Goal: Task Accomplishment & Management: Use online tool/utility

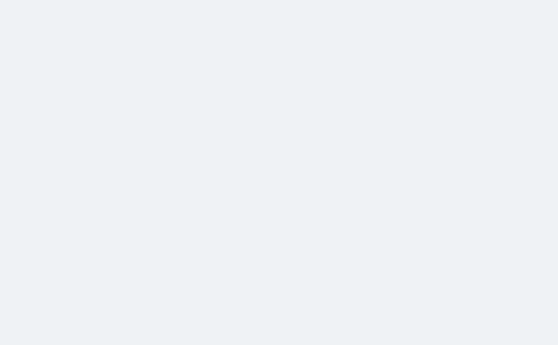
click at [519, 0] on html at bounding box center [279, 0] width 558 height 0
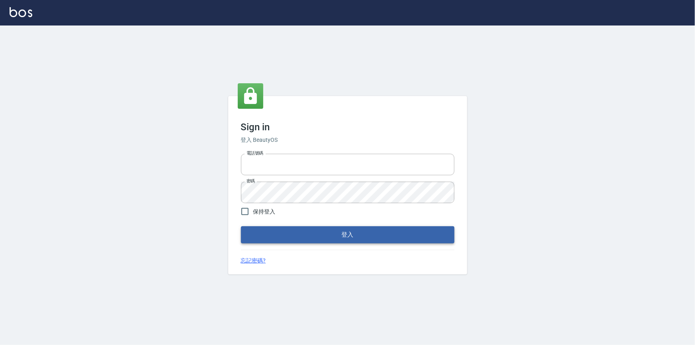
type input "0425683197"
click at [426, 231] on button "登入" at bounding box center [348, 234] width 214 height 17
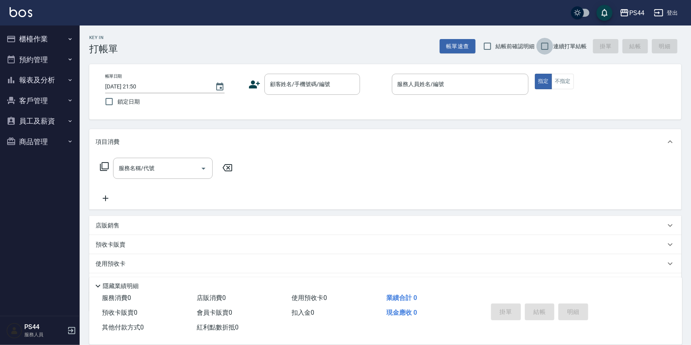
click at [548, 42] on input "連續打單結帳" at bounding box center [545, 46] width 17 height 17
checkbox input "true"
drag, startPoint x: 353, startPoint y: 88, endPoint x: 360, endPoint y: 86, distance: 7.9
click at [353, 88] on button "Clear" at bounding box center [351, 84] width 11 height 11
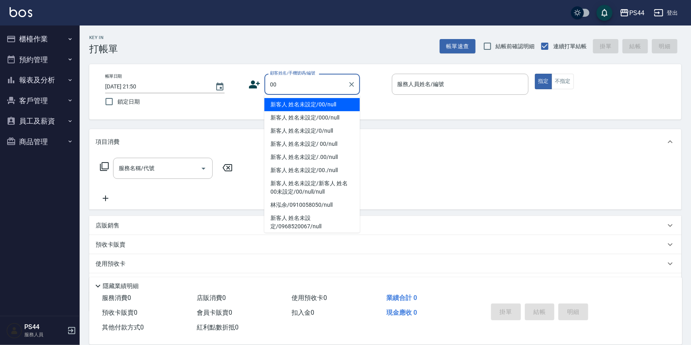
type input "新客人 姓名未設定/00/null"
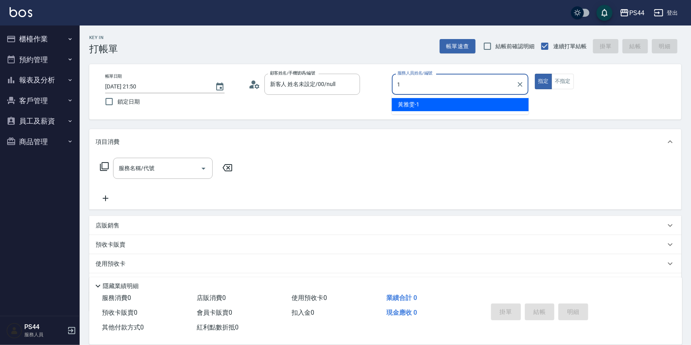
type input "[PERSON_NAME]-1"
type button "true"
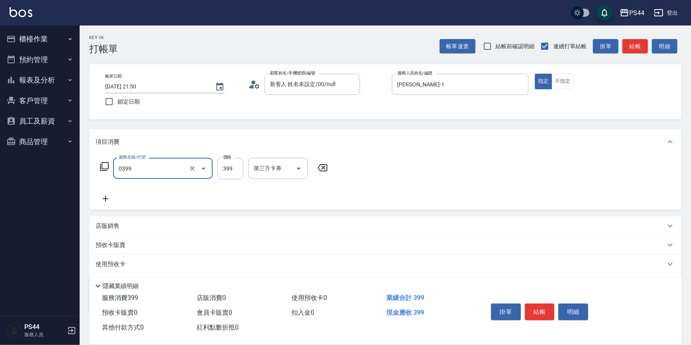
type input "海鹽399(0399)"
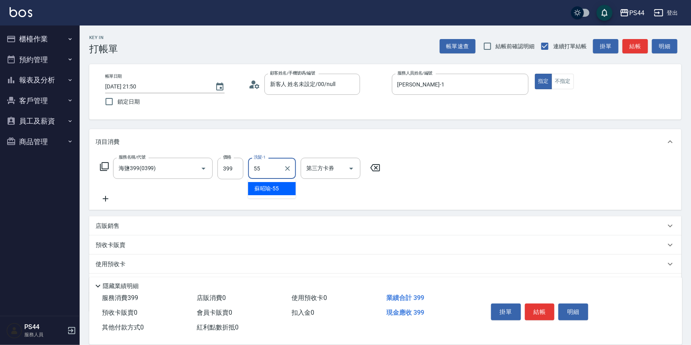
type input "[PERSON_NAME]-55"
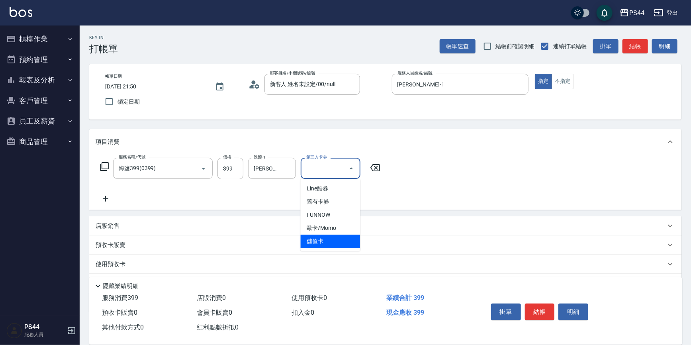
type input "儲值卡"
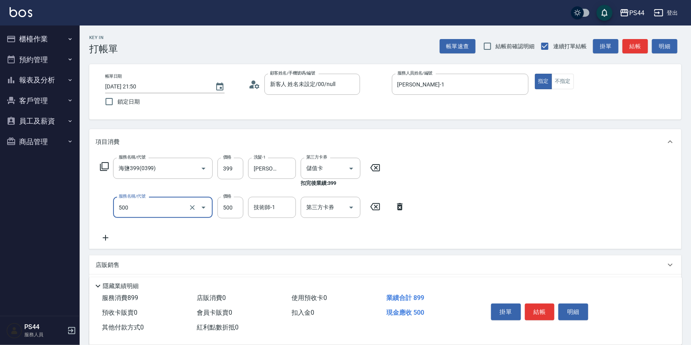
type input "去色(500)"
type input "600"
click at [378, 166] on icon at bounding box center [375, 168] width 20 height 10
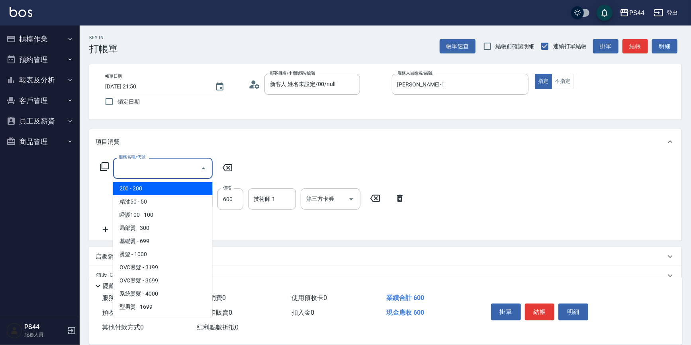
click at [174, 165] on input "服務名稱/代號" at bounding box center [157, 168] width 80 height 14
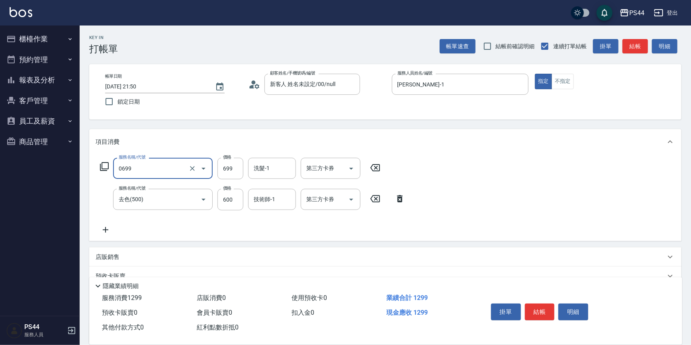
type input "精油SPA(0699)"
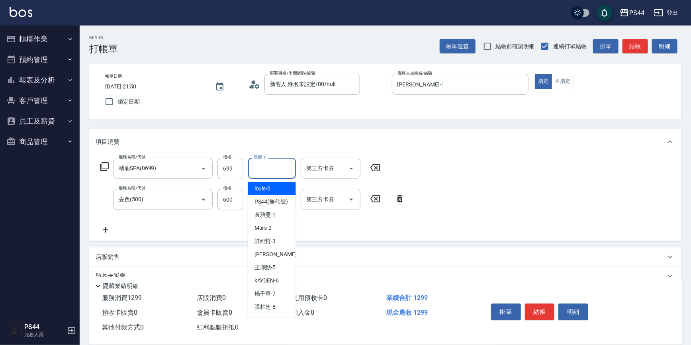
click at [259, 161] on input "洗髮-1" at bounding box center [272, 168] width 41 height 14
type input "[PERSON_NAME]-55"
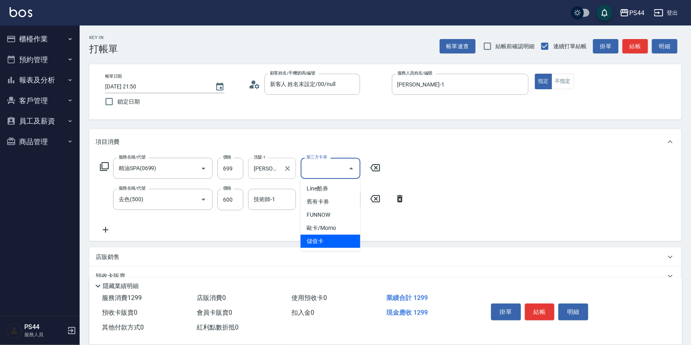
type input "儲值卡"
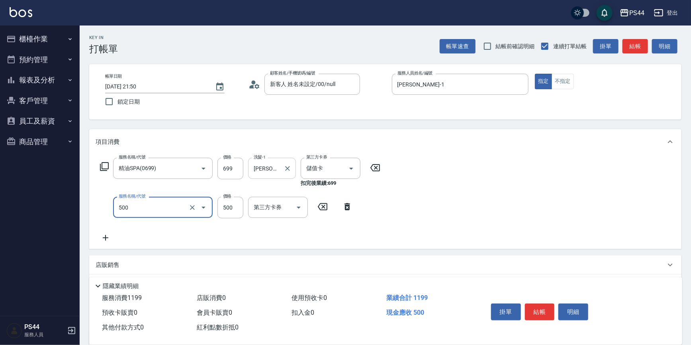
type input "去色(500)"
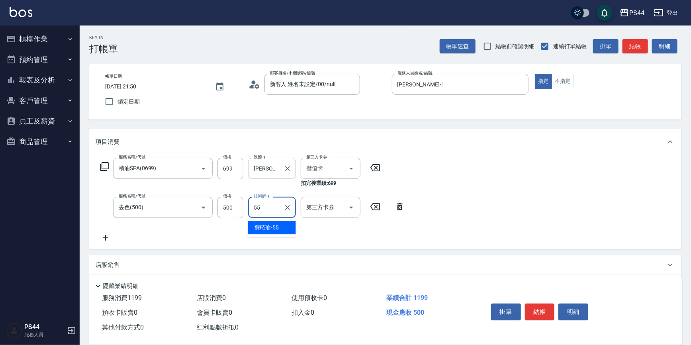
type input "[PERSON_NAME]-55"
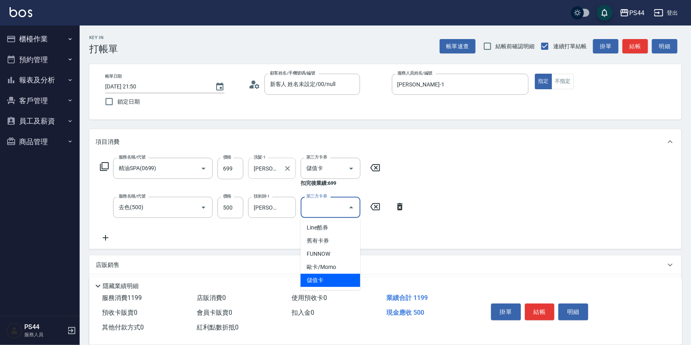
type input "儲值卡"
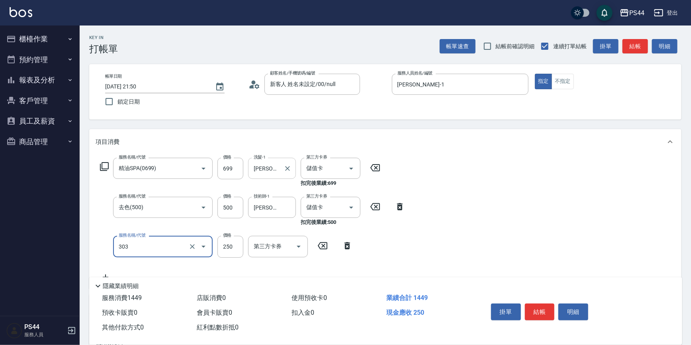
type input "剪髮(303)"
type input "200"
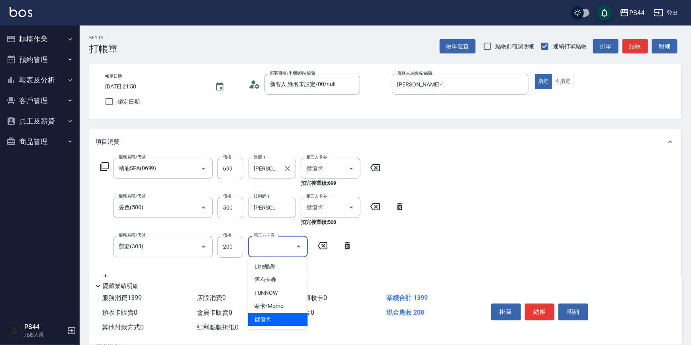
type input "儲值卡"
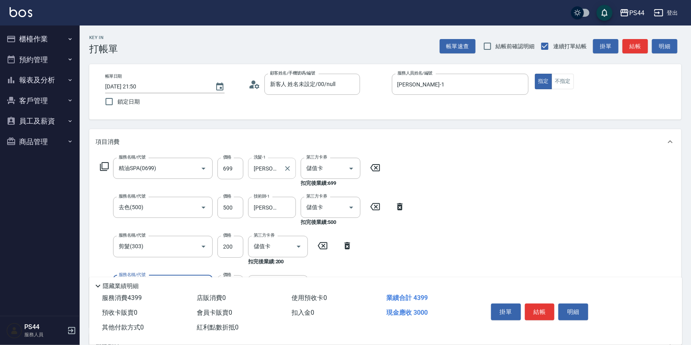
type input "儲值3000(901)"
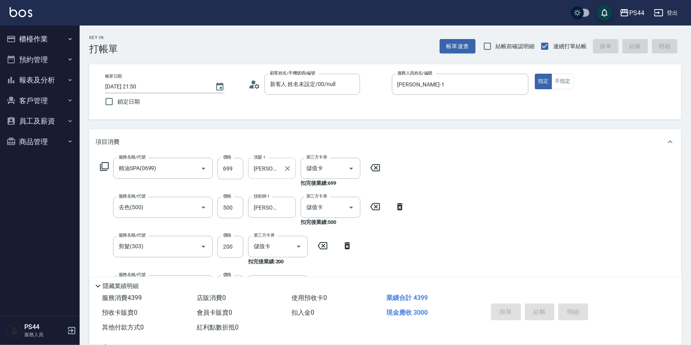
type input "[DATE] 21:51"
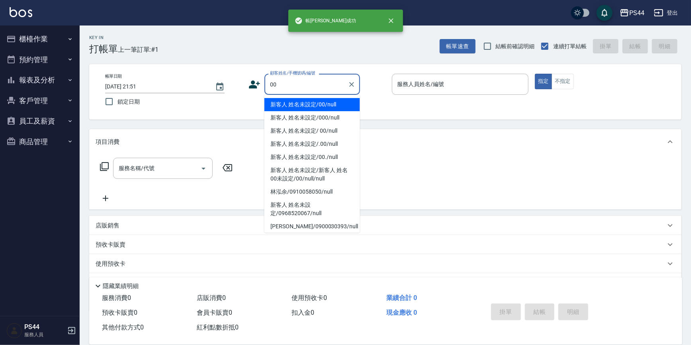
type input "新客人 姓名未設定/00/null"
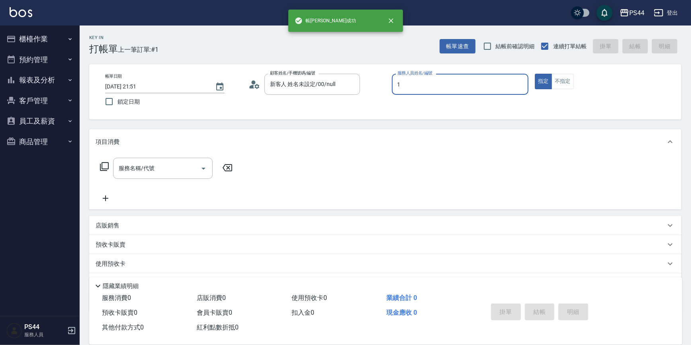
type input "[PERSON_NAME]-1"
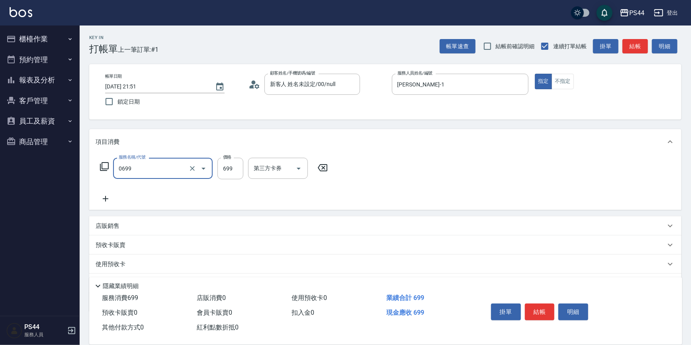
type input "精油SPA(0699)"
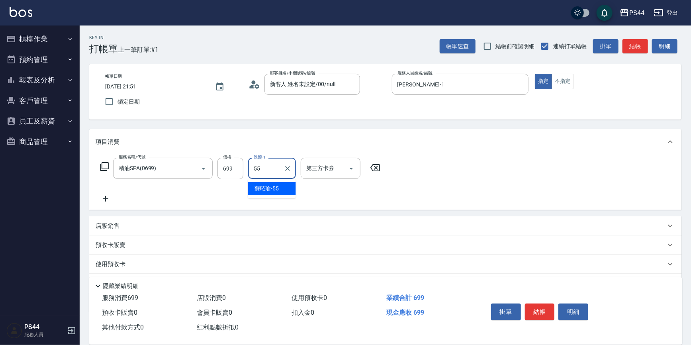
type input "[PERSON_NAME]-55"
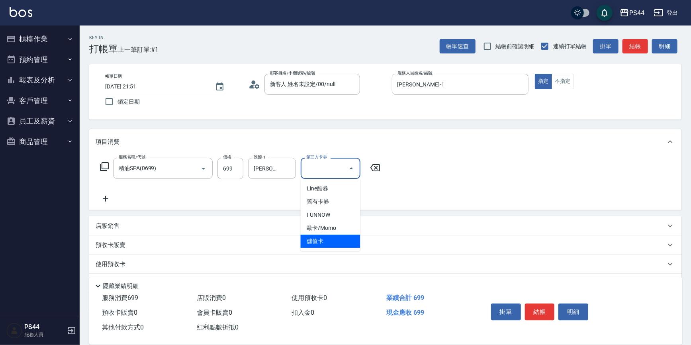
type input "儲值卡"
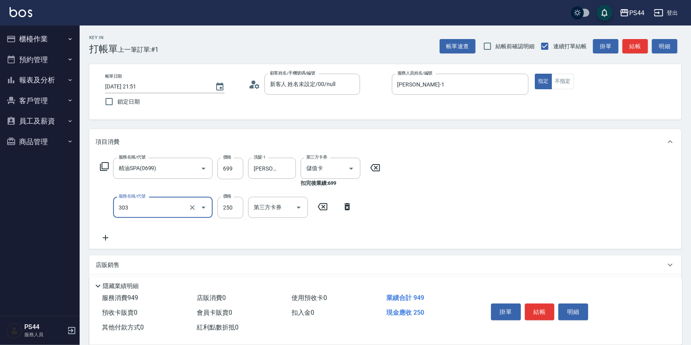
type input "剪髮(303)"
type input "300"
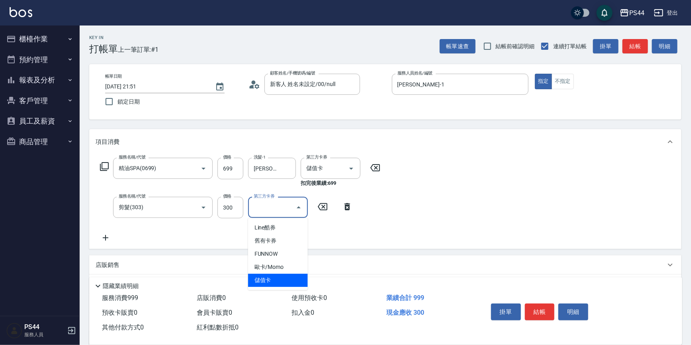
type input "儲值卡"
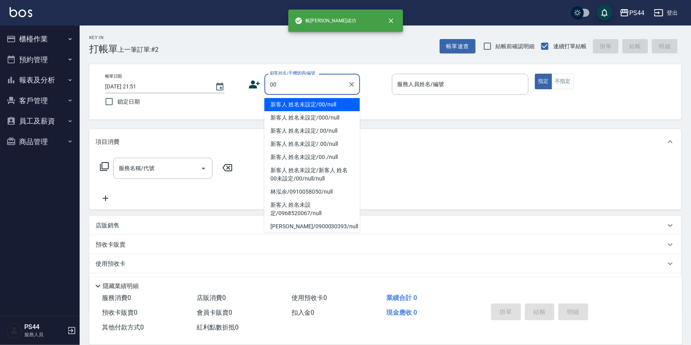
type input "新客人 姓名未設定/00/null"
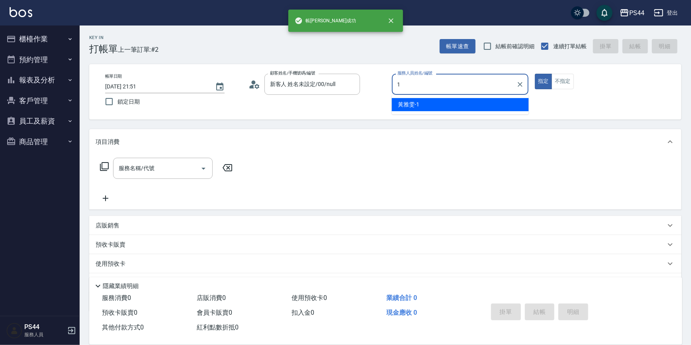
type input "[PERSON_NAME]-1"
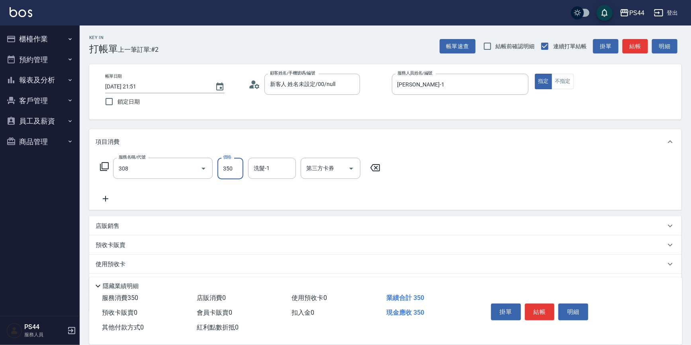
type input "洗+剪(308)"
type input "400"
type input "慧星-29"
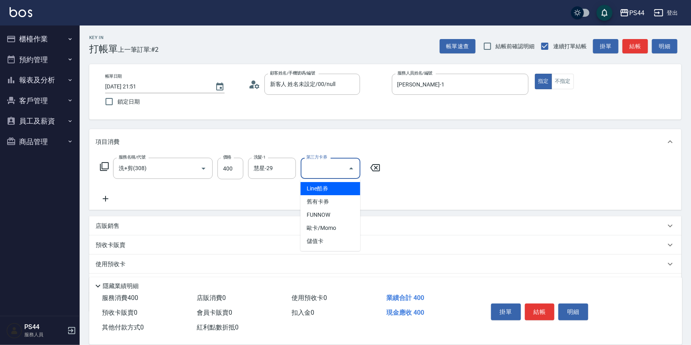
type input "儲值卡"
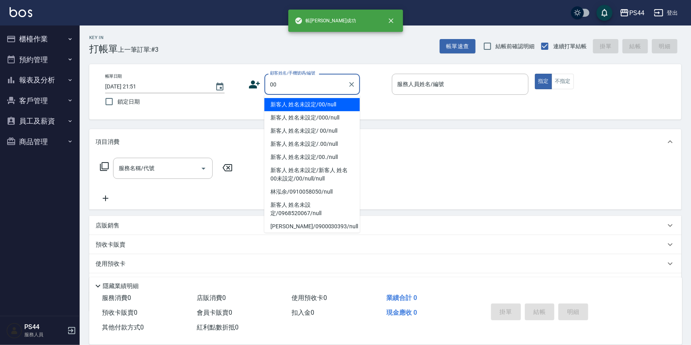
type input "新客人 姓名未設定/00/null"
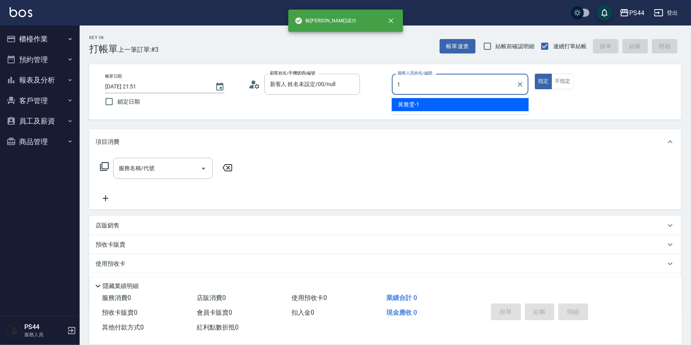
type input "[PERSON_NAME]-1"
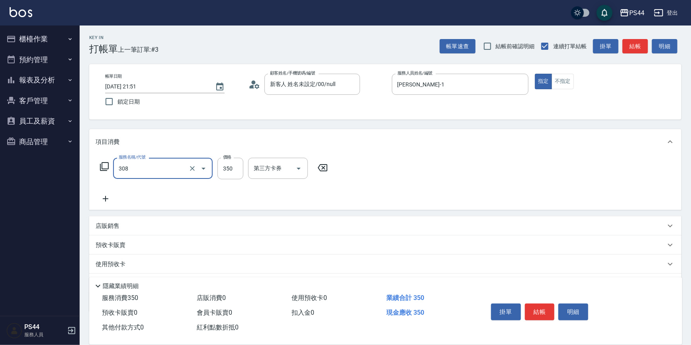
type input "洗+剪(308)"
type input "400"
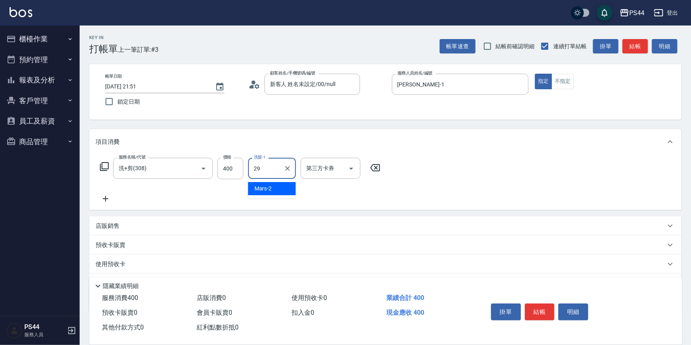
type input "慧星-29"
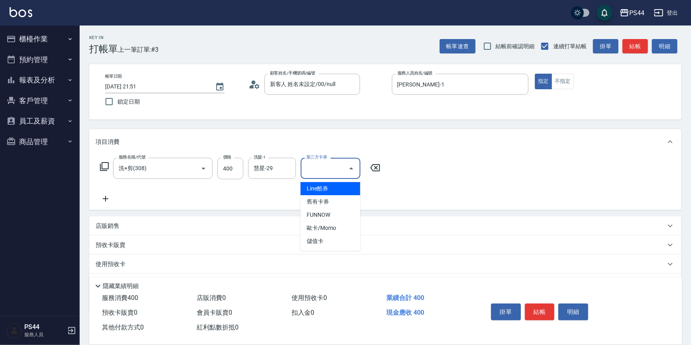
type input "儲值卡"
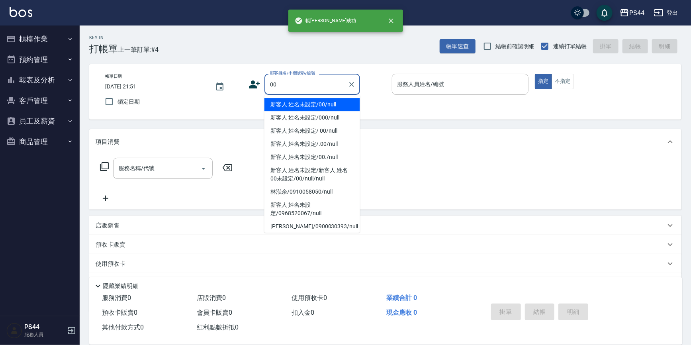
type input "新客人 姓名未設定/00/null"
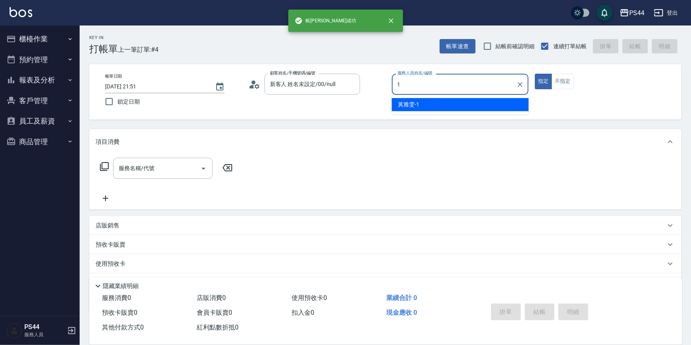
type input "[PERSON_NAME]-1"
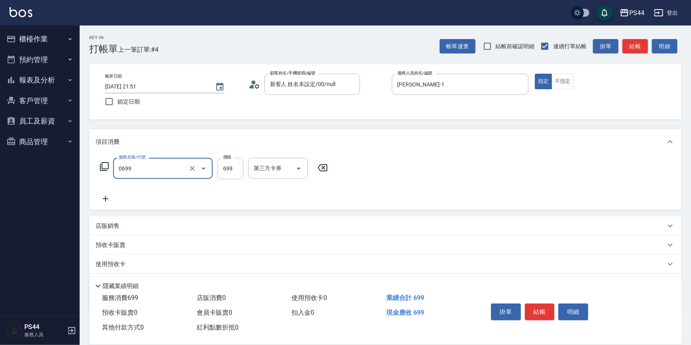
type input "精油SPA(0699)"
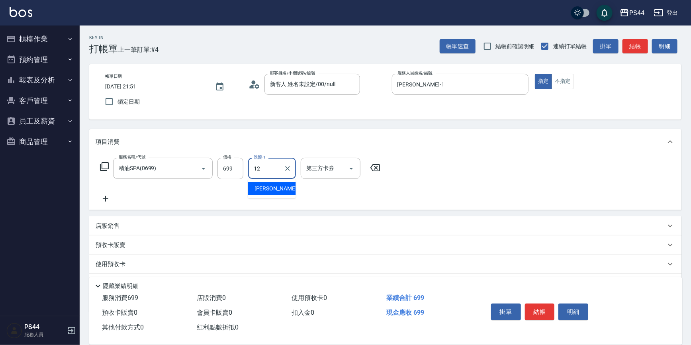
type input "[PERSON_NAME]-12"
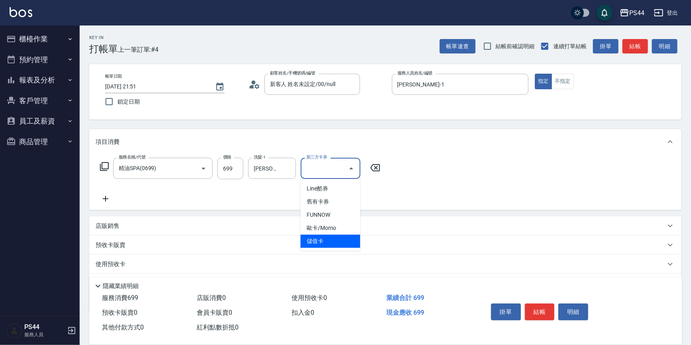
type input "儲值卡"
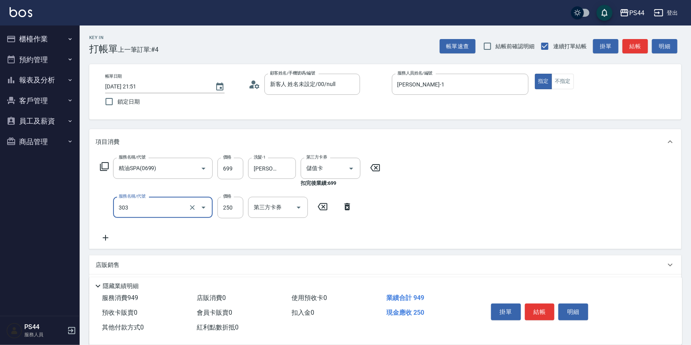
type input "剪髮(303)"
type input "300"
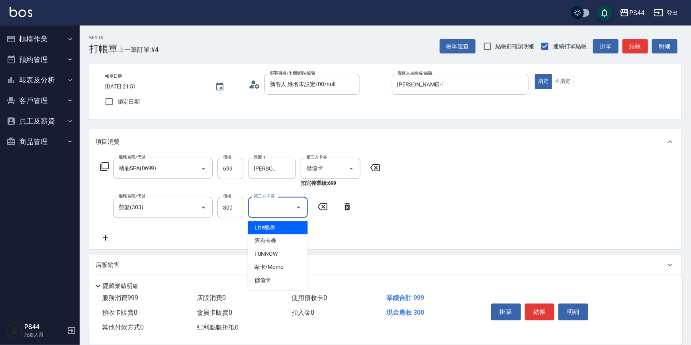
type input "儲值卡"
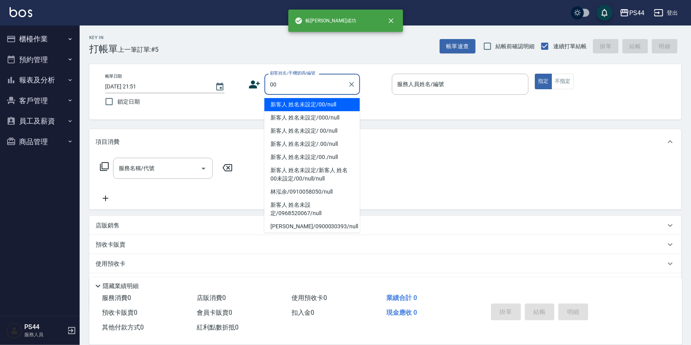
type input "新客人 姓名未設定/00/null"
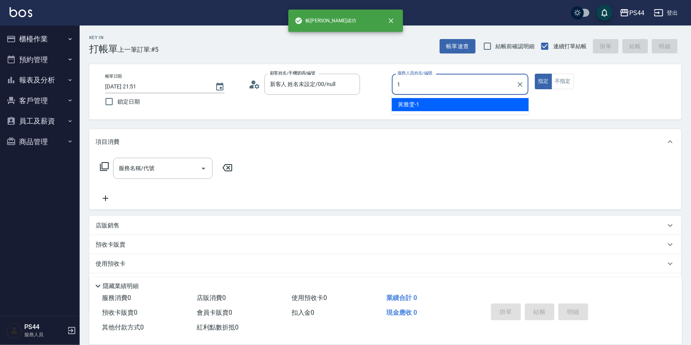
type input "[PERSON_NAME]-1"
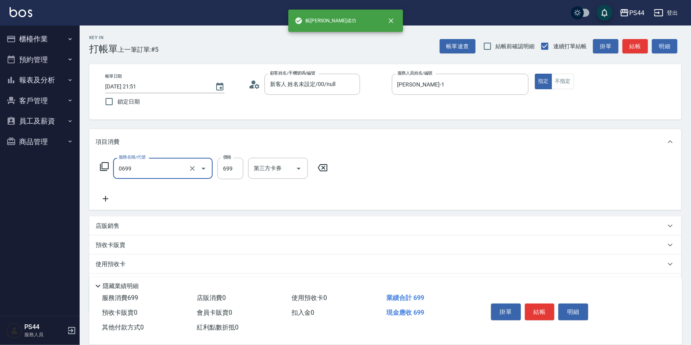
type input "精油SPA(0699)"
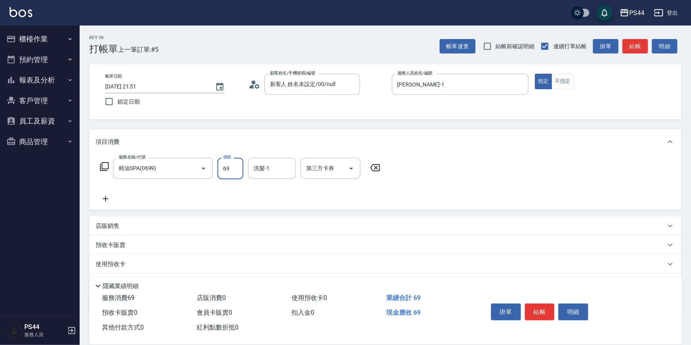
type input "699"
type input "[PERSON_NAME]-55"
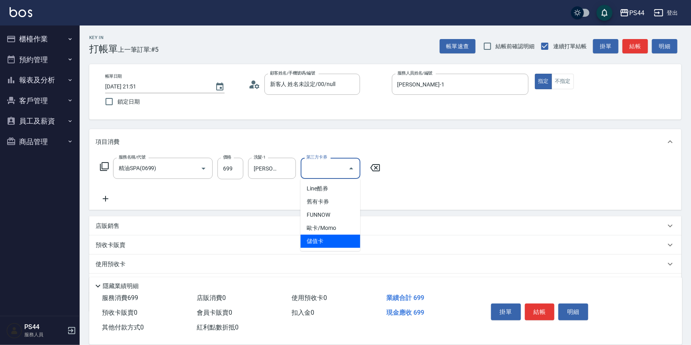
type input "儲值卡"
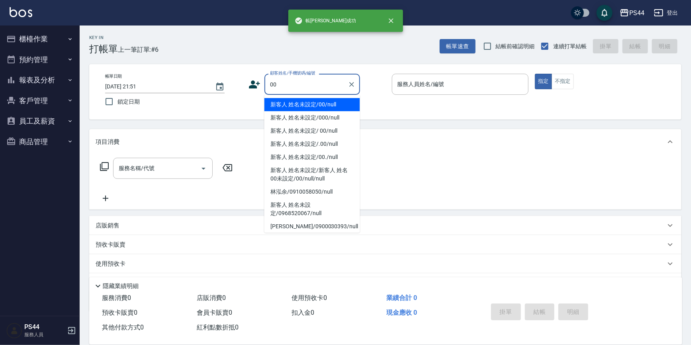
type input "新客人 姓名未設定/00/null"
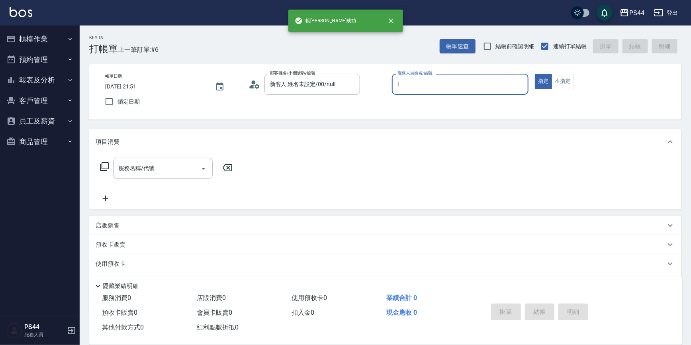
type input "[PERSON_NAME]-1"
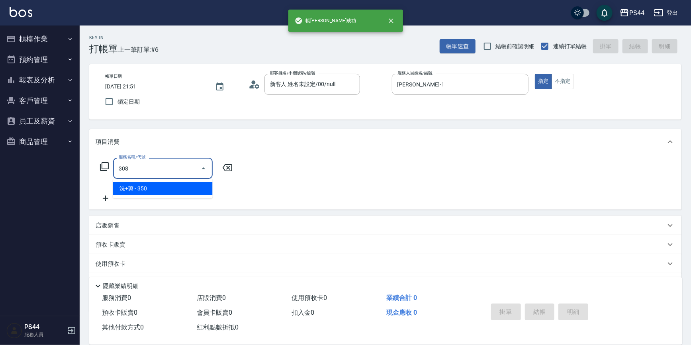
type input "洗+剪(308)"
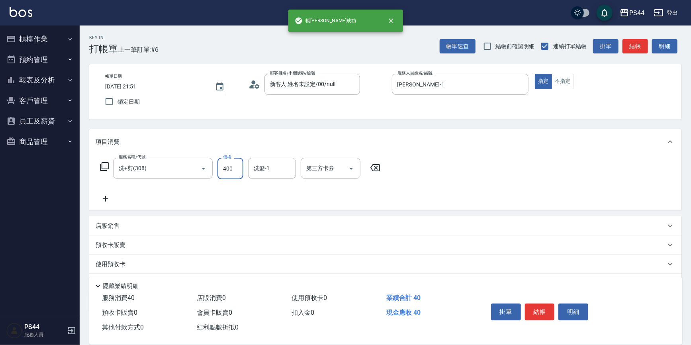
type input "400"
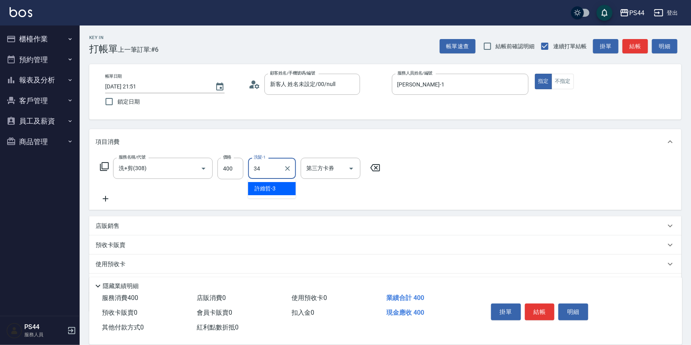
type input "[PERSON_NAME]月-34"
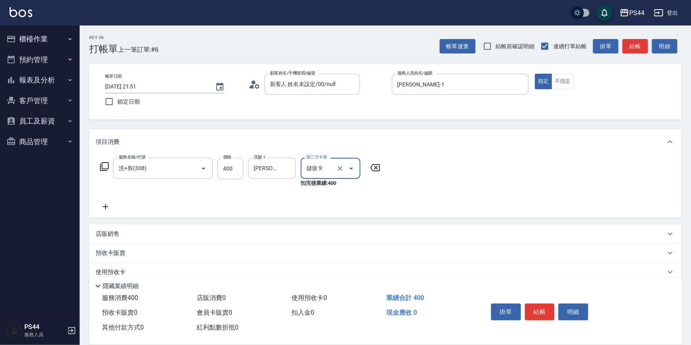
type input "儲值卡"
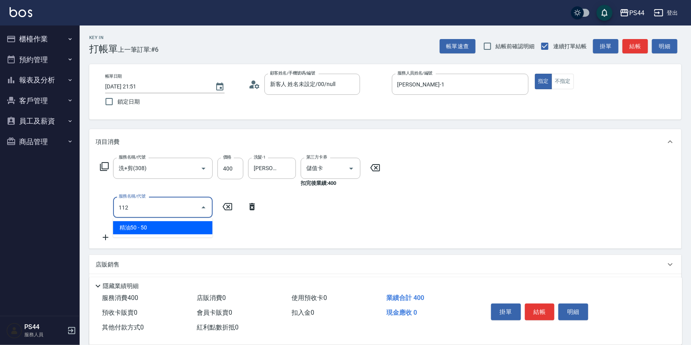
type input "精油50(112)"
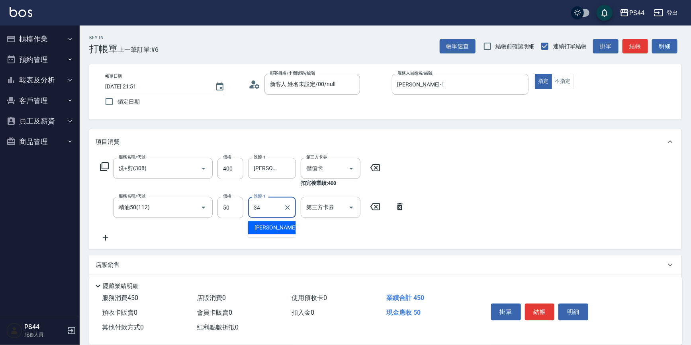
type input "[PERSON_NAME]月-34"
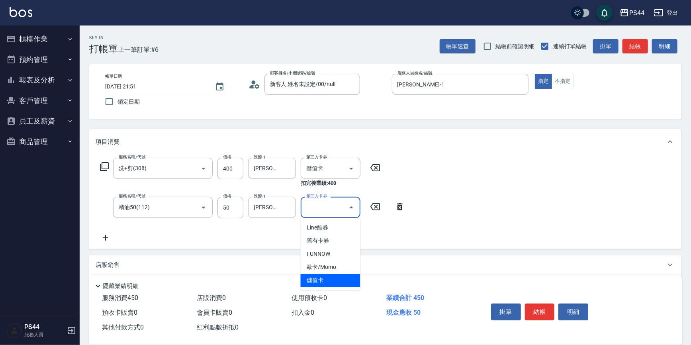
type input "儲值卡"
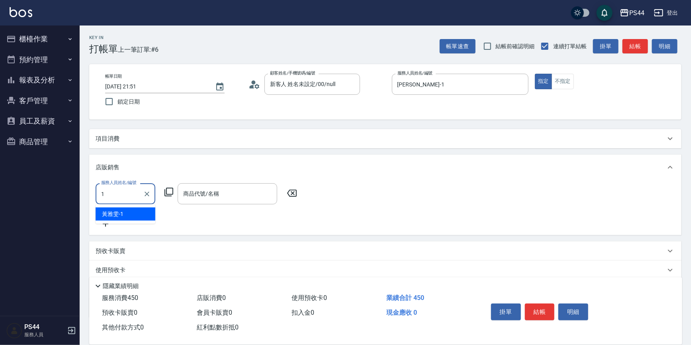
type input "[PERSON_NAME]-1"
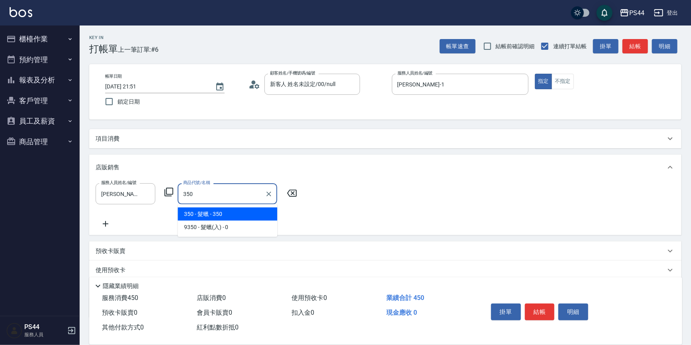
type input "髮蠟"
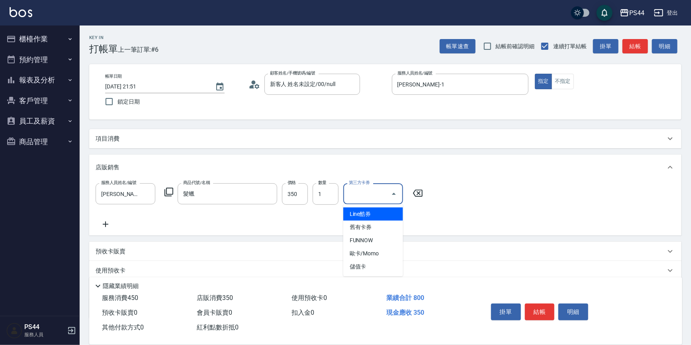
type input "儲值卡"
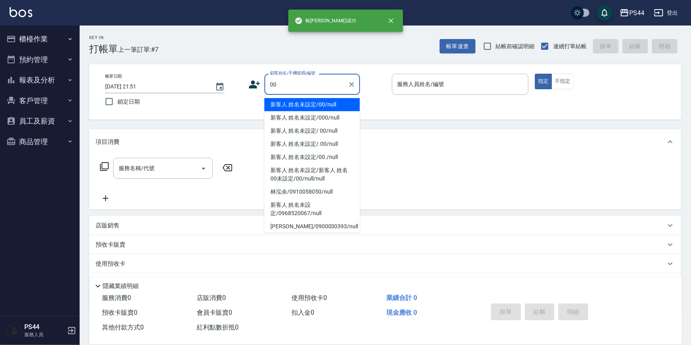
type input "新客人 姓名未設定/00/null"
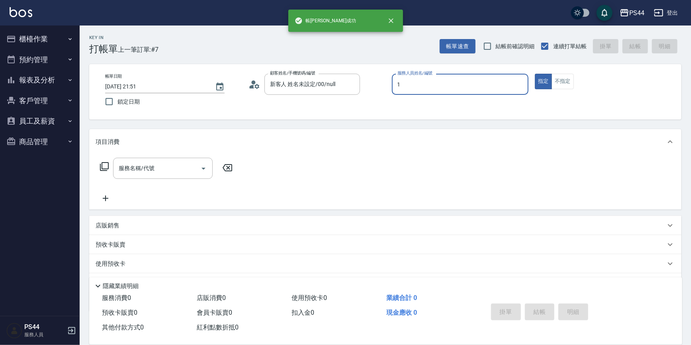
type input "[PERSON_NAME]-1"
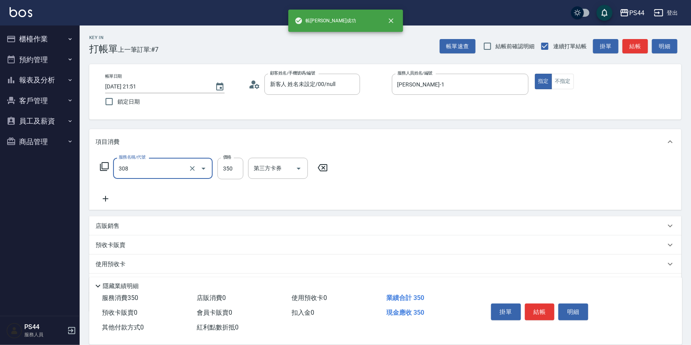
type input "洗+剪(308)"
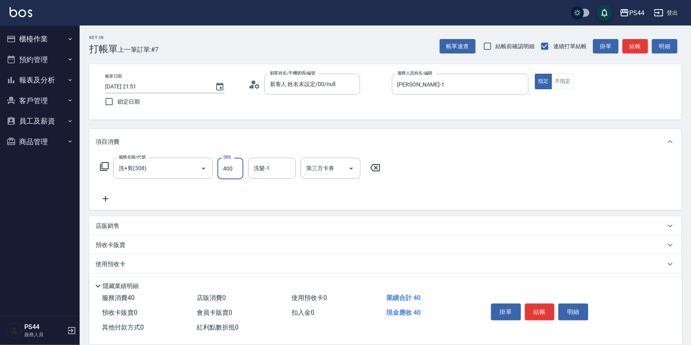
type input "400"
type input "[PERSON_NAME]-55"
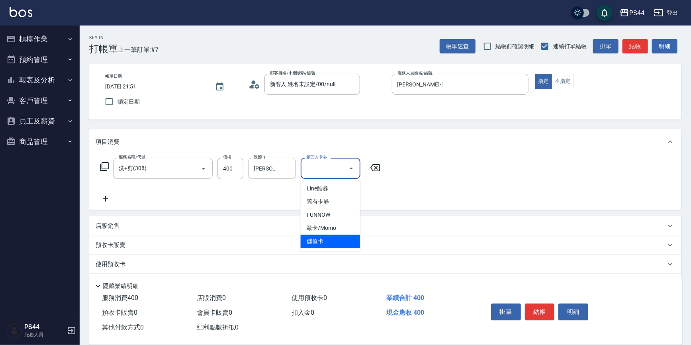
type input "儲值卡"
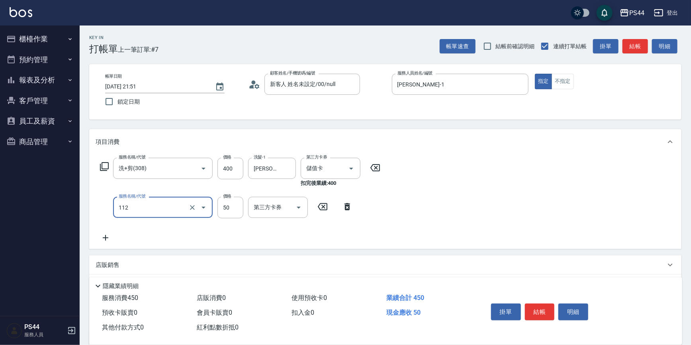
type input "精油50(112)"
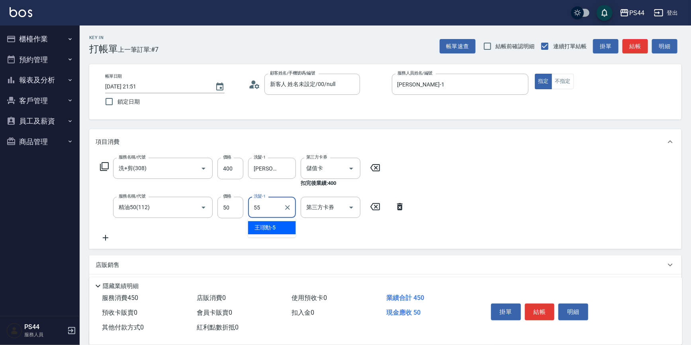
type input "[PERSON_NAME]-55"
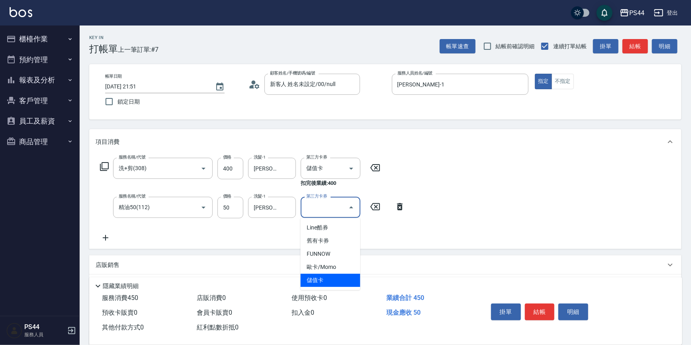
type input "儲值卡"
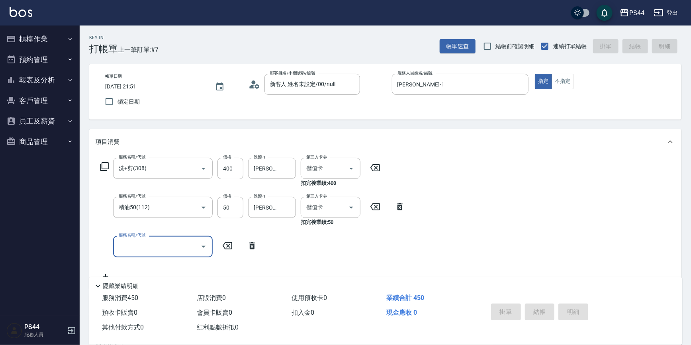
type input "[DATE] 21:52"
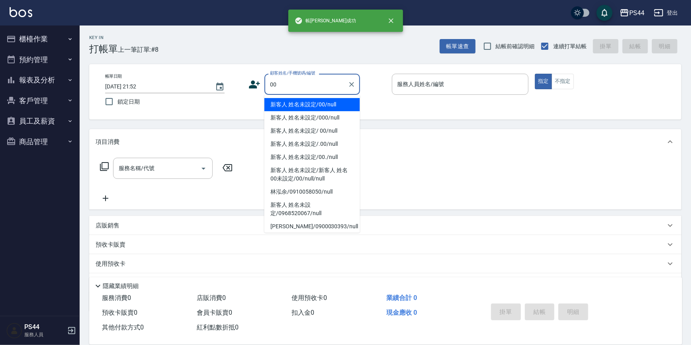
type input "新客人 姓名未設定/00/null"
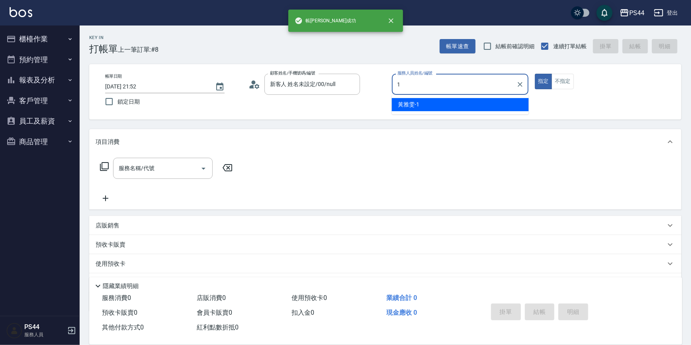
type input "[PERSON_NAME]-1"
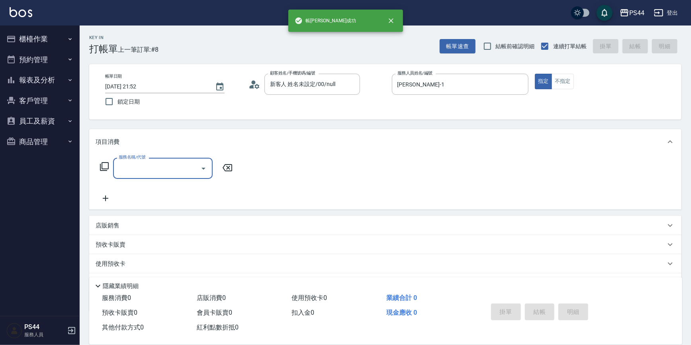
type input "3"
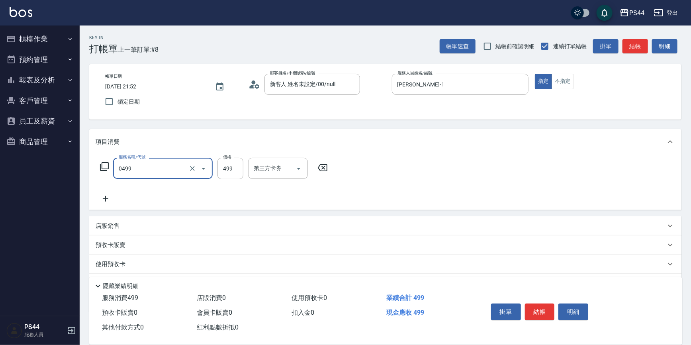
type input "[PERSON_NAME]499(0499)"
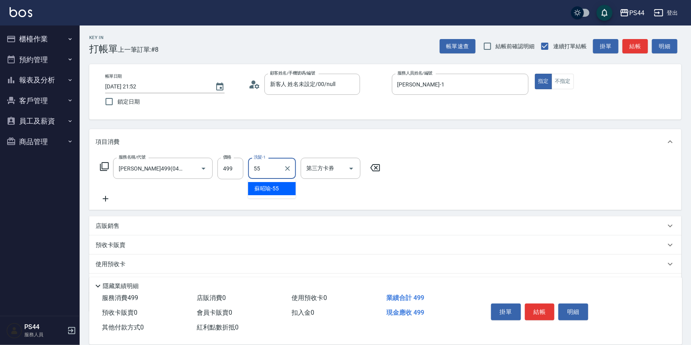
type input "[PERSON_NAME]-55"
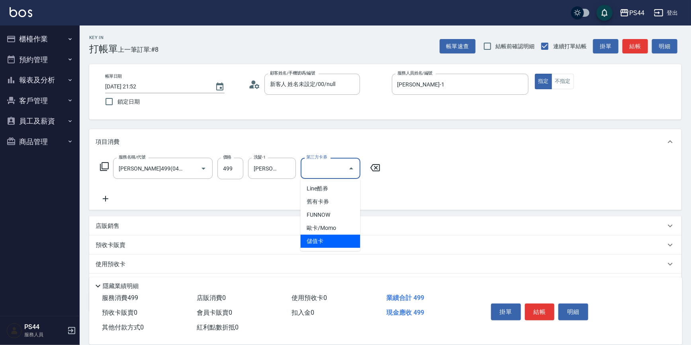
type input "儲值卡"
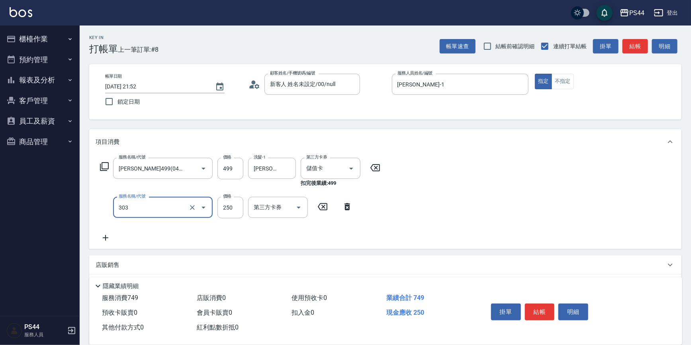
type input "剪髮(303)"
type input "300"
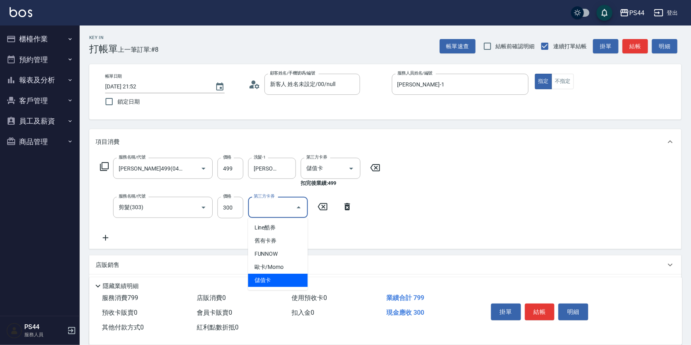
type input "儲值卡"
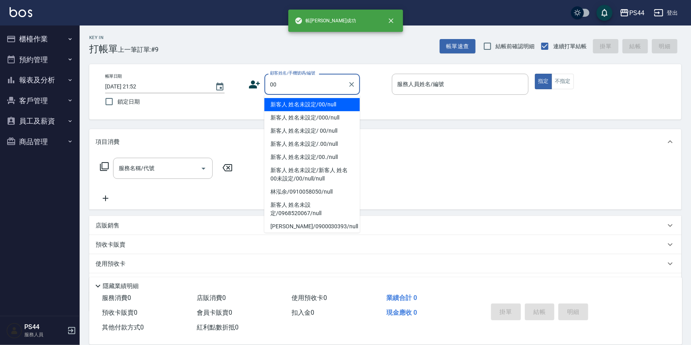
type input "新客人 姓名未設定/00/null"
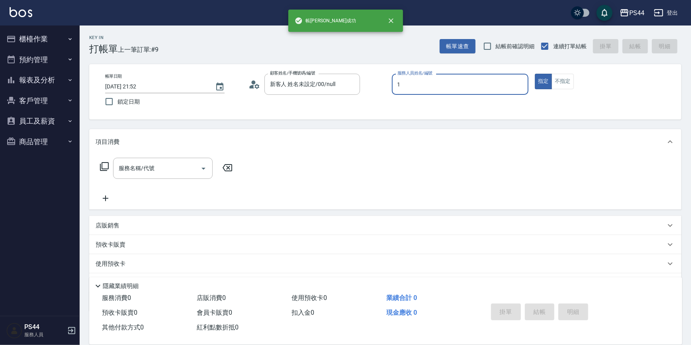
type input "[PERSON_NAME]-1"
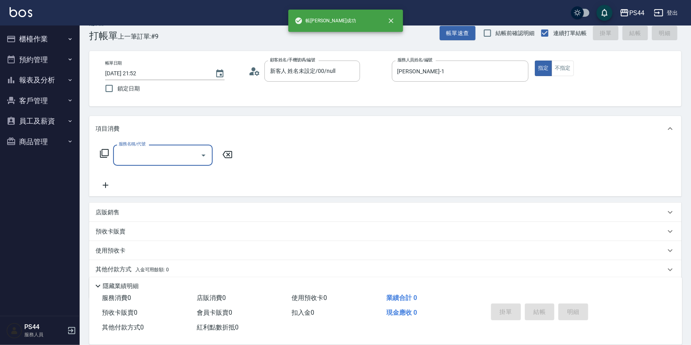
scroll to position [14, 0]
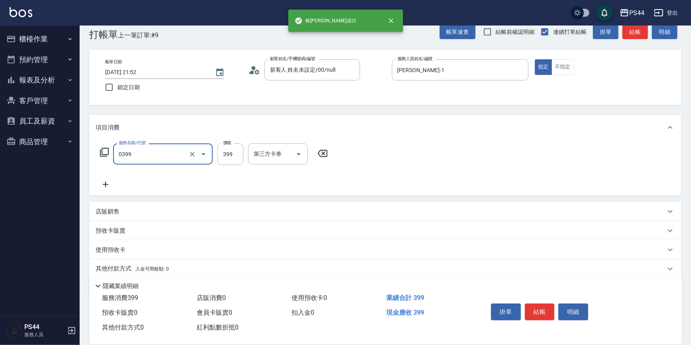
type input "海鹽399(0399)"
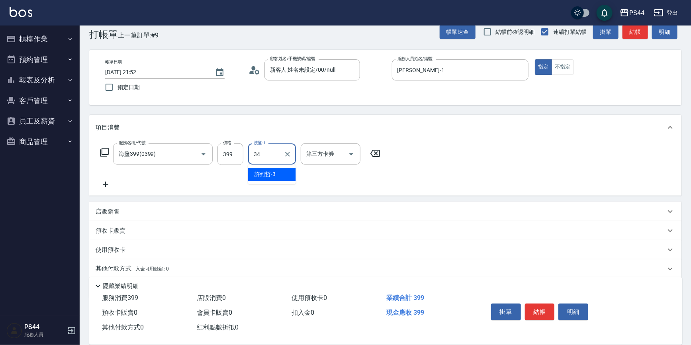
type input "[PERSON_NAME]月-34"
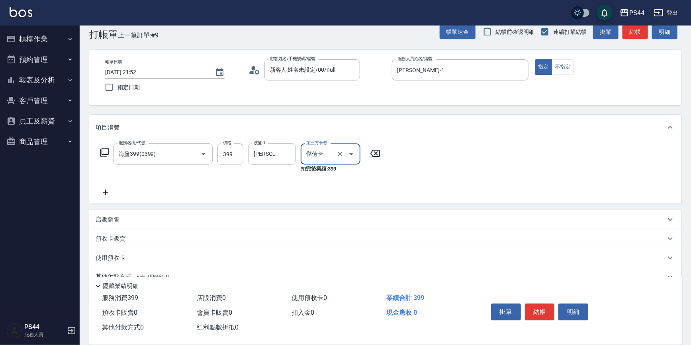
type input "儲值卡"
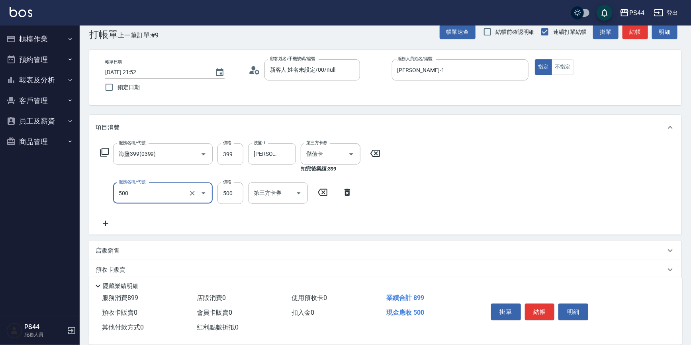
type input "去色(500)"
type input "600"
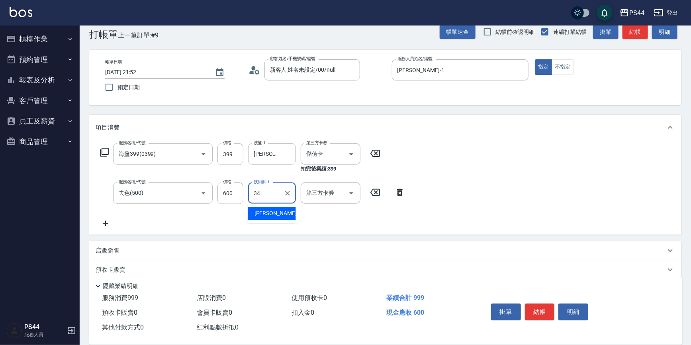
type input "[PERSON_NAME]月-34"
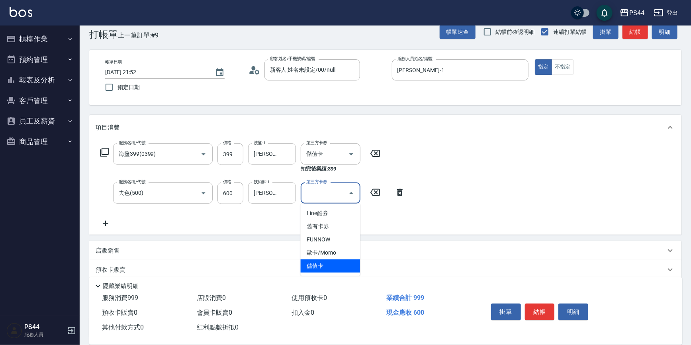
type input "儲值卡"
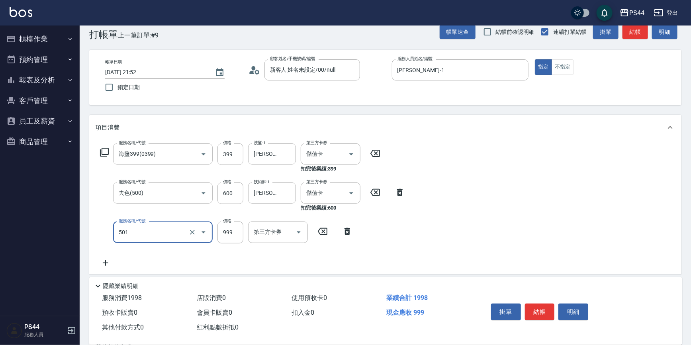
type input "染髮(501)"
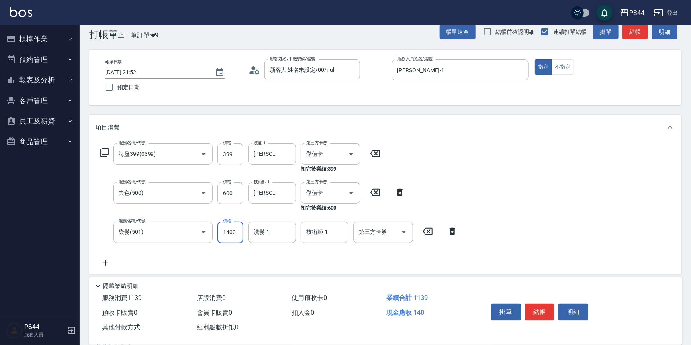
type input "1400"
type input "[PERSON_NAME]月-34"
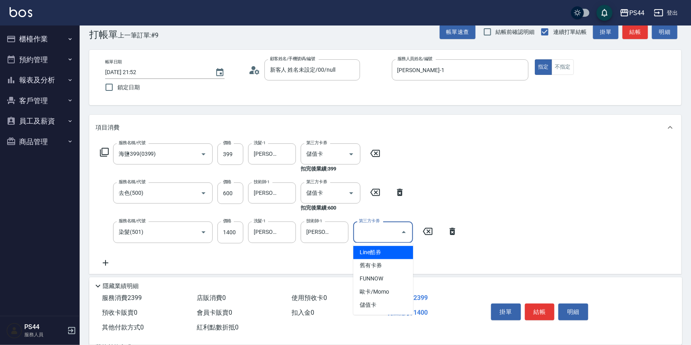
type input "儲值卡"
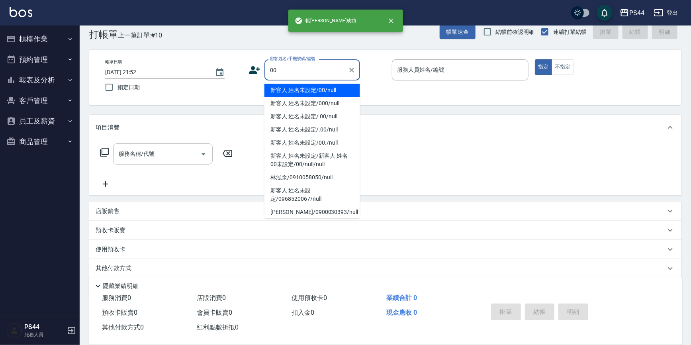
type input "新客人 姓名未設定/00/null"
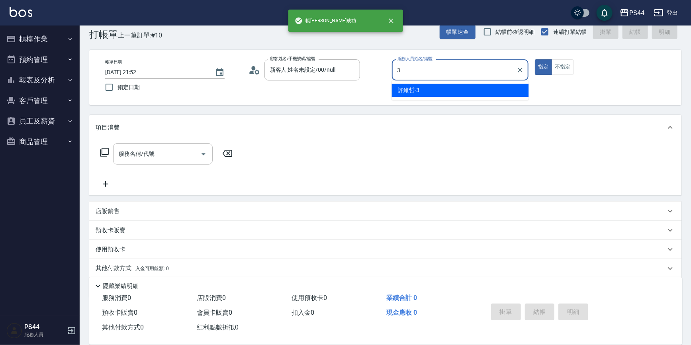
type input "[PERSON_NAME]-3"
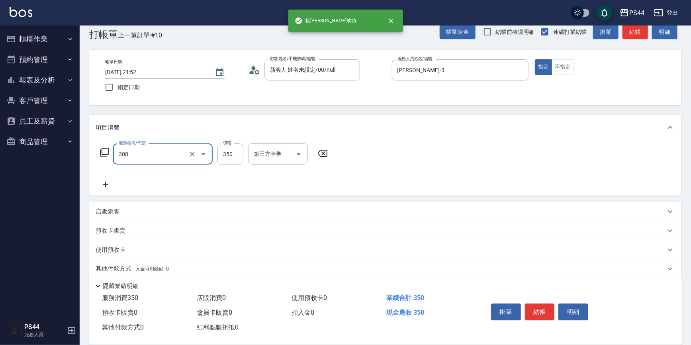
type input "洗+剪(308)"
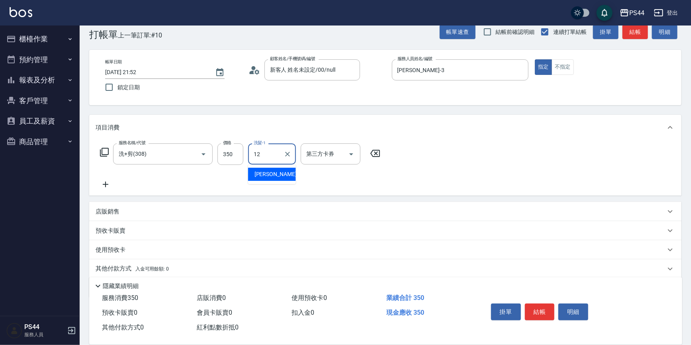
type input "[PERSON_NAME]-12"
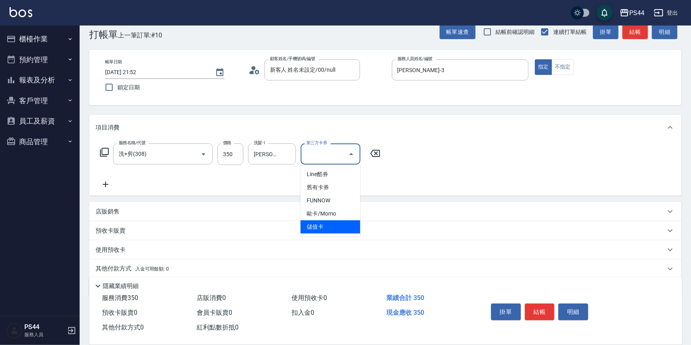
type input "儲值卡"
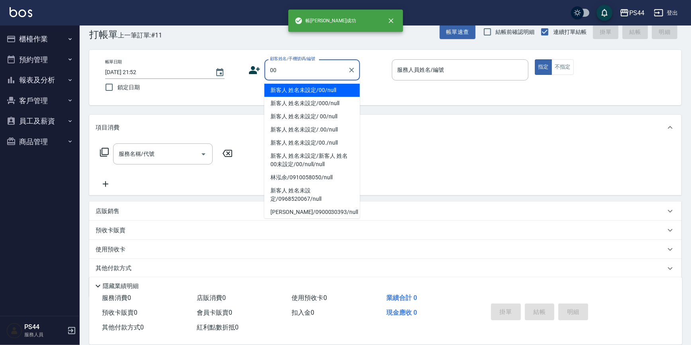
type input "新客人 姓名未設定/00/null"
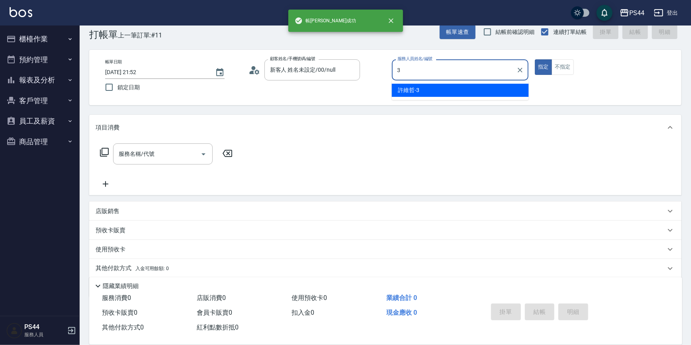
type input "[PERSON_NAME]-3"
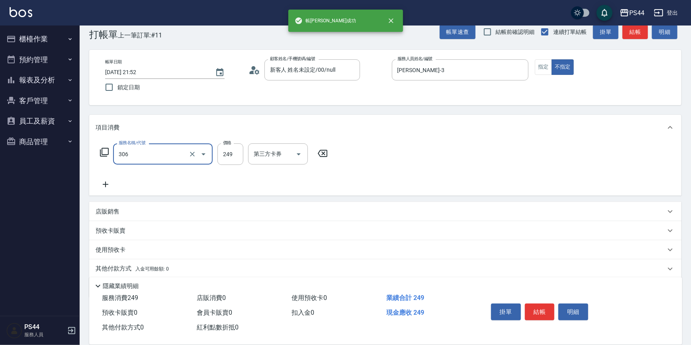
type input "剪髮(306)"
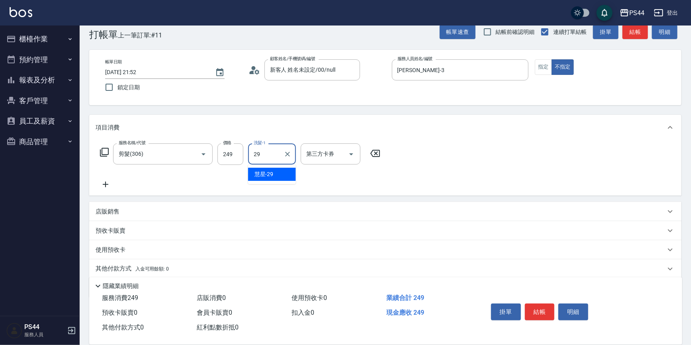
type input "慧星-29"
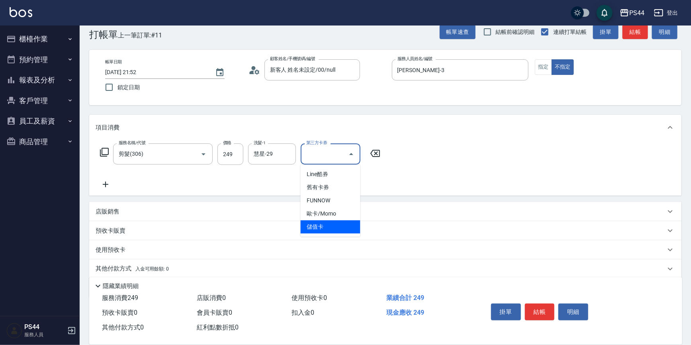
type input "儲值卡"
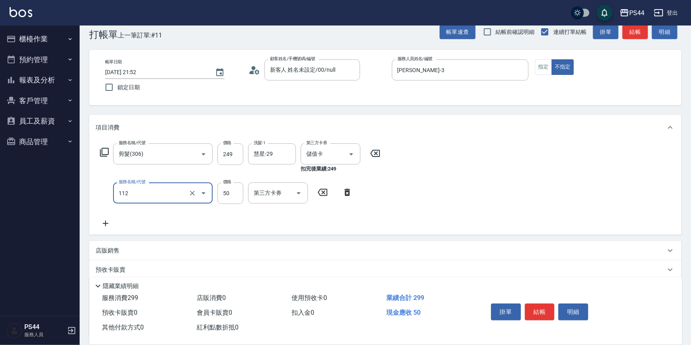
type input "精油50(112)"
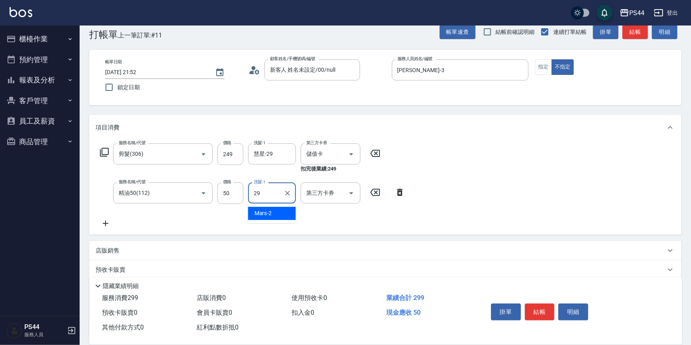
type input "慧星-29"
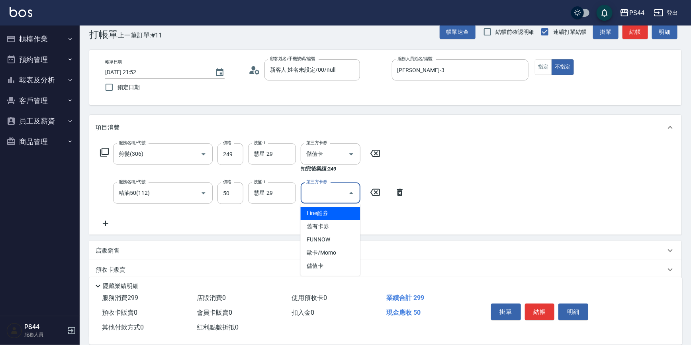
type input "儲值卡"
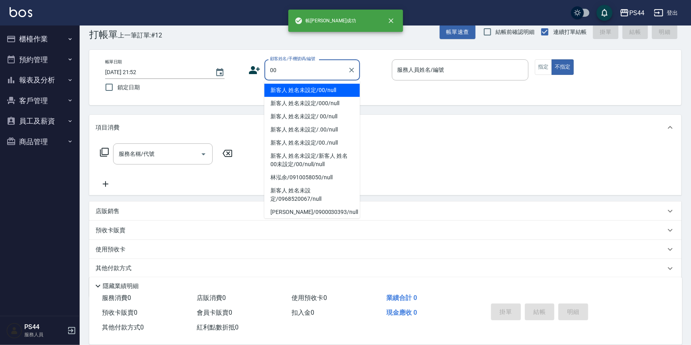
type input "新客人 姓名未設定/00/null"
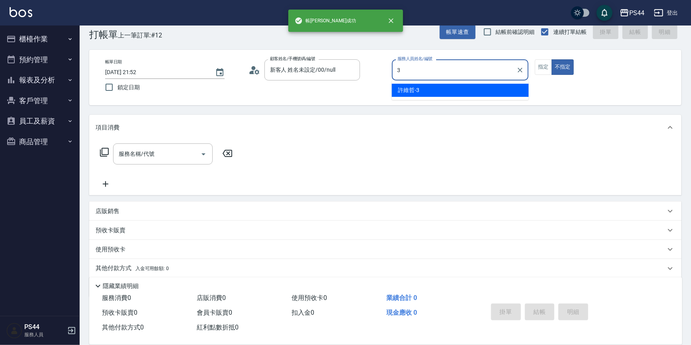
type input "[PERSON_NAME]-3"
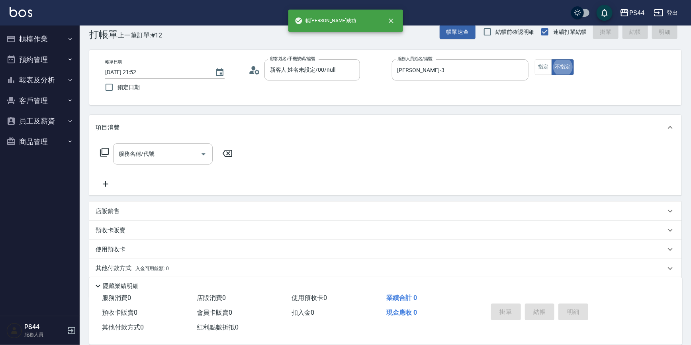
type button "false"
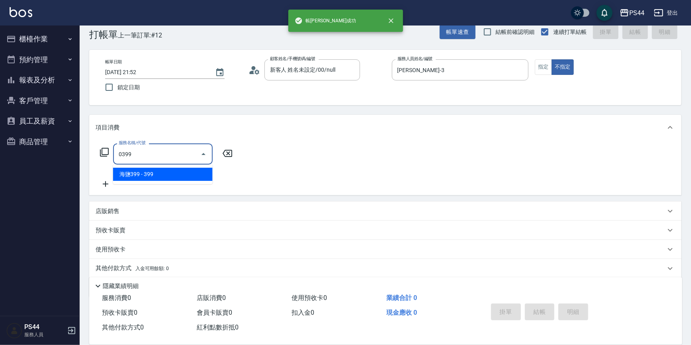
type input "海鹽399(0399)"
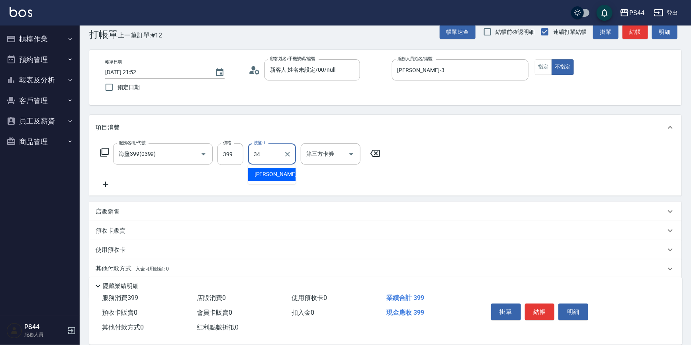
type input "[PERSON_NAME]月-34"
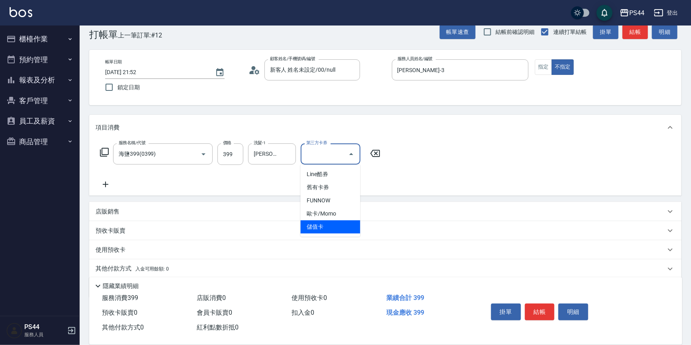
type input "儲值卡"
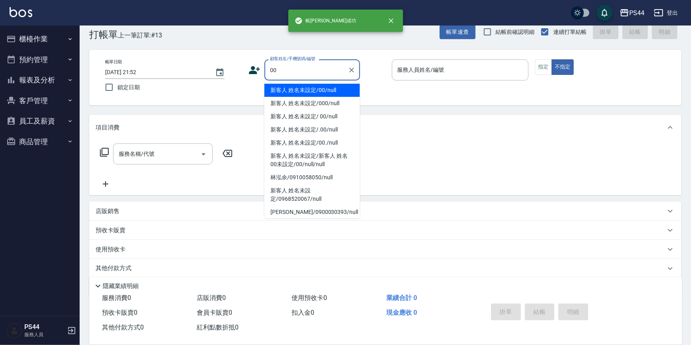
type input "新客人 姓名未設定/00/null"
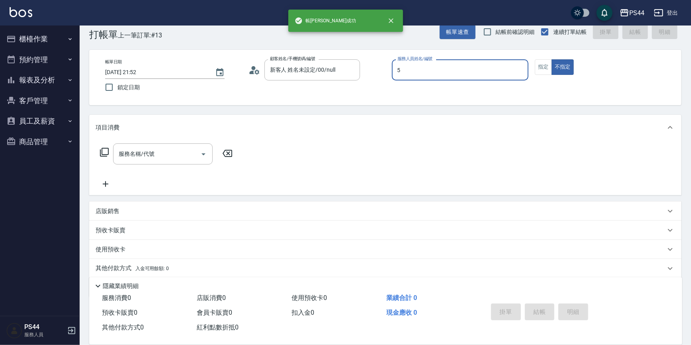
type input "[PERSON_NAME]-5"
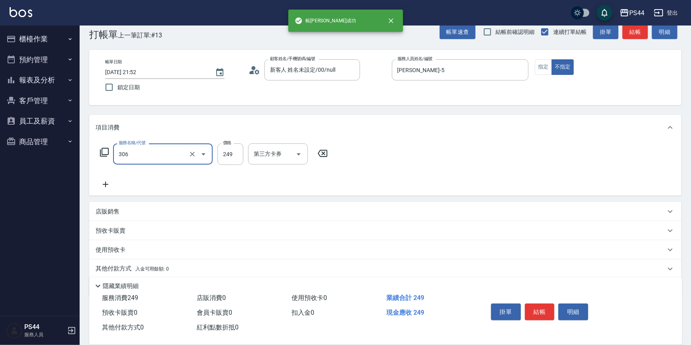
type input "剪髮(306)"
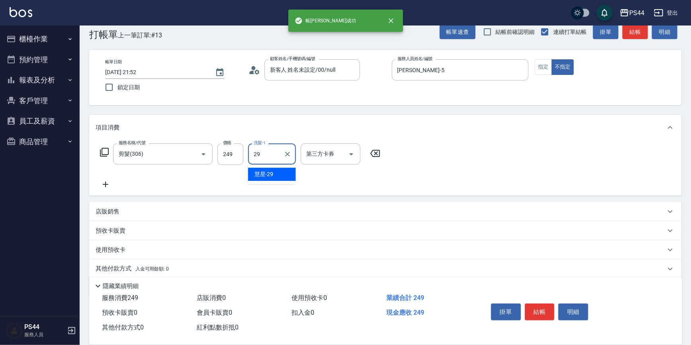
type input "慧星-29"
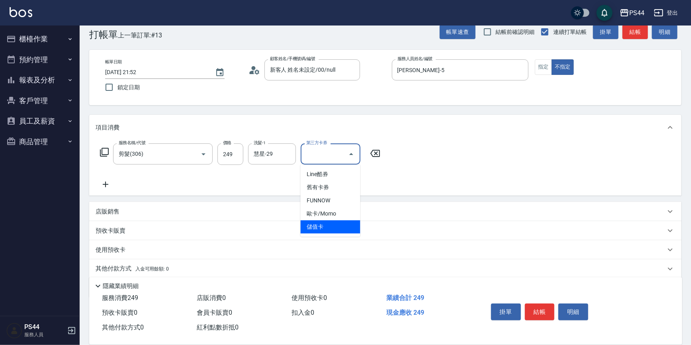
type input "儲值卡"
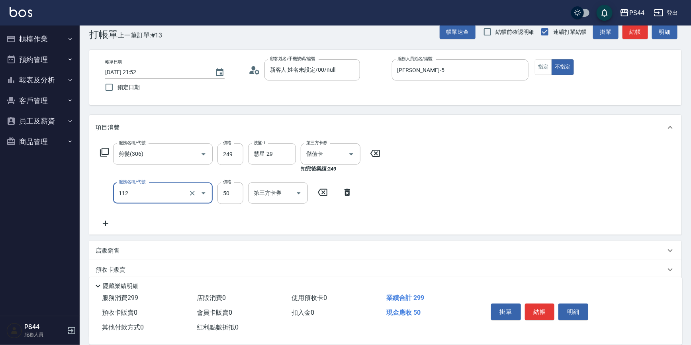
type input "精油50(112)"
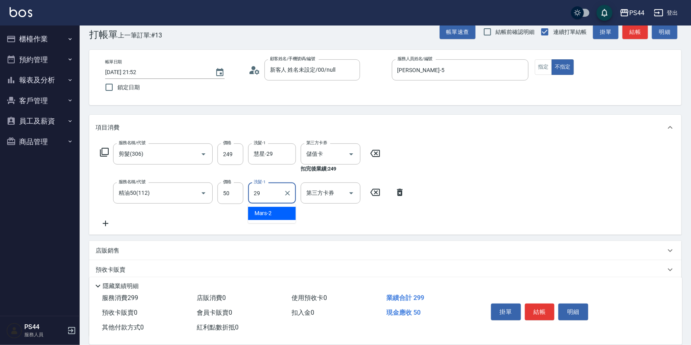
type input "慧星-29"
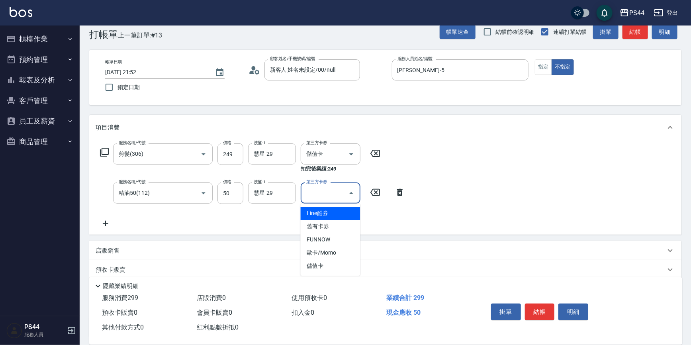
type input "儲值卡"
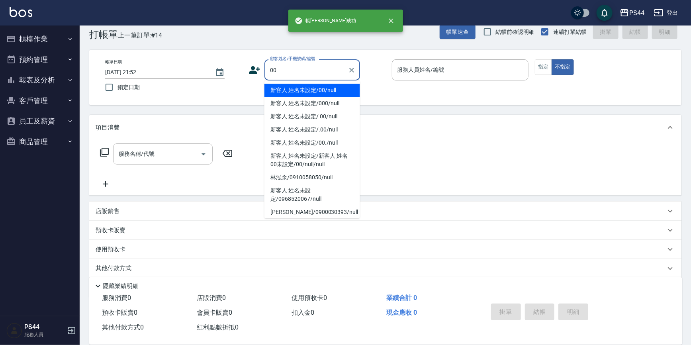
type input "新客人 姓名未設定/00/null"
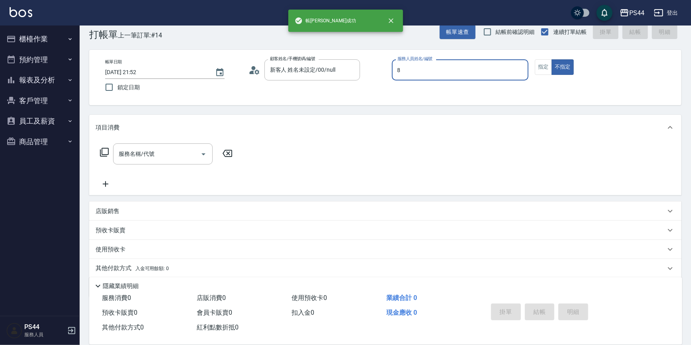
type input "[PERSON_NAME]-8"
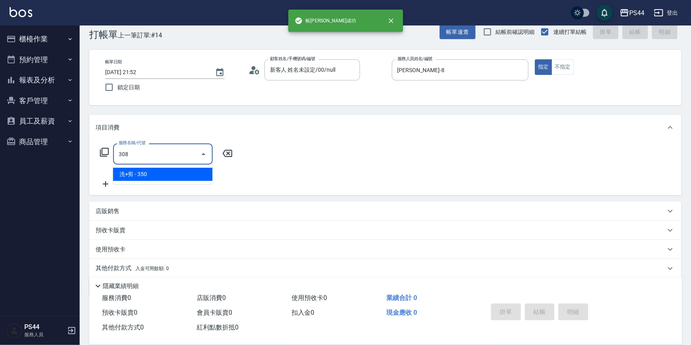
type input "洗+剪(308)"
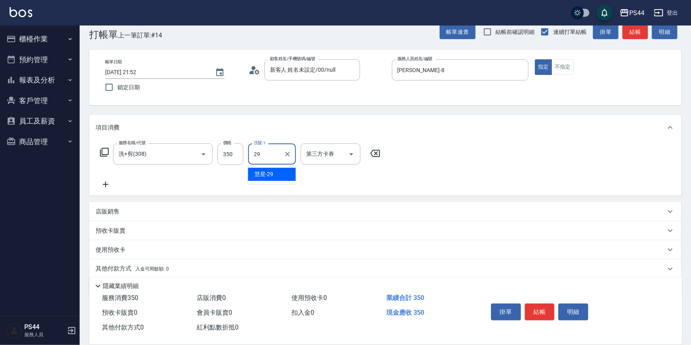
type input "慧星-29"
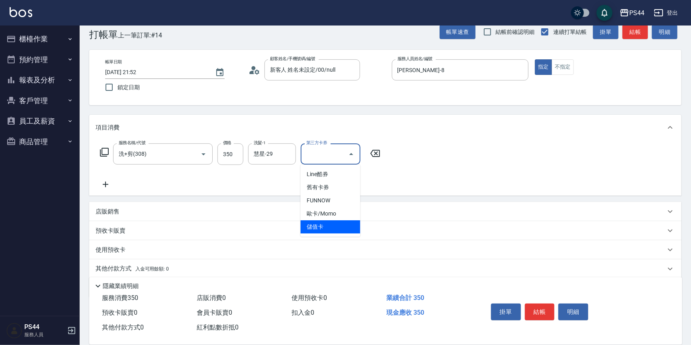
type input "儲值卡"
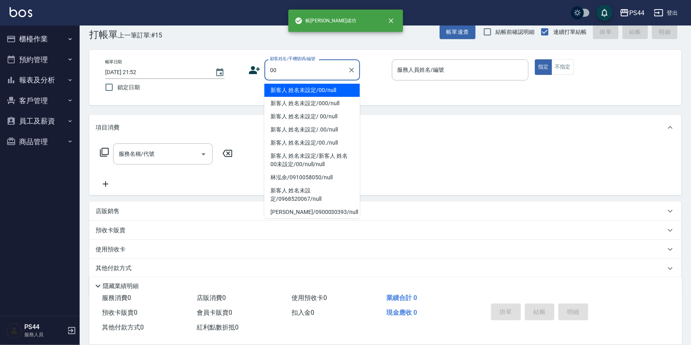
type input "新客人 姓名未設定/00/null"
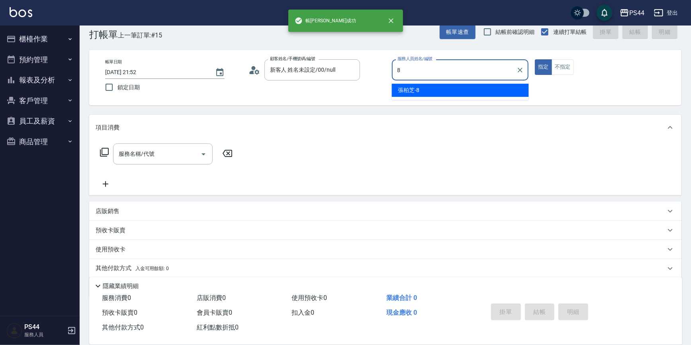
type input "[PERSON_NAME]-8"
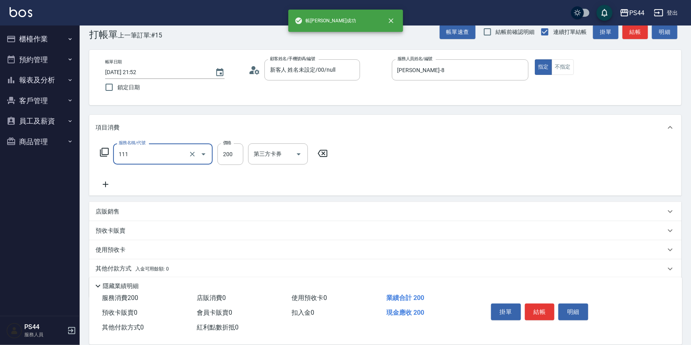
type input "200(111)"
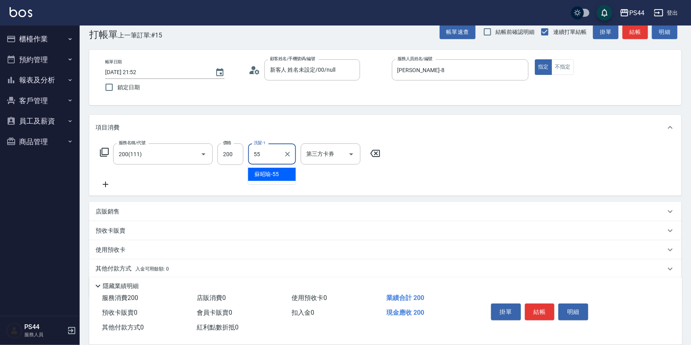
type input "[PERSON_NAME]-55"
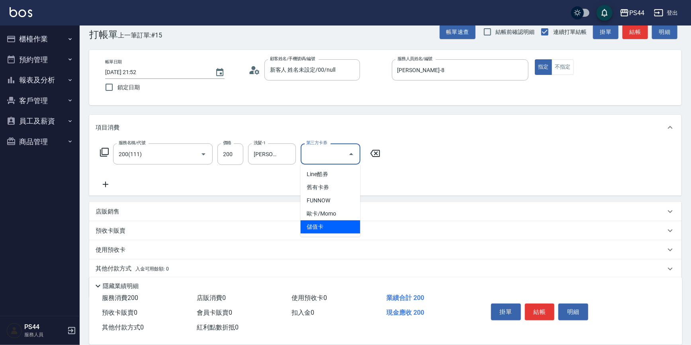
type input "儲值卡"
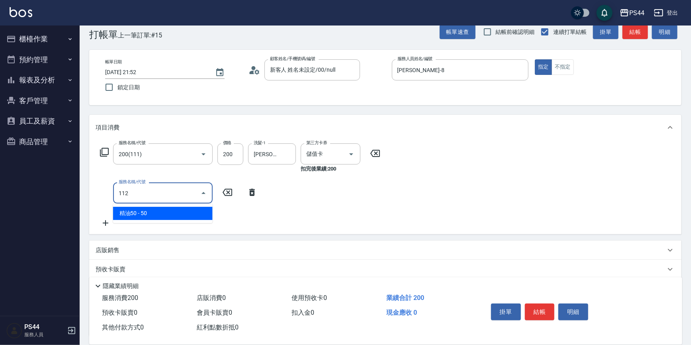
type input "精油50(112)"
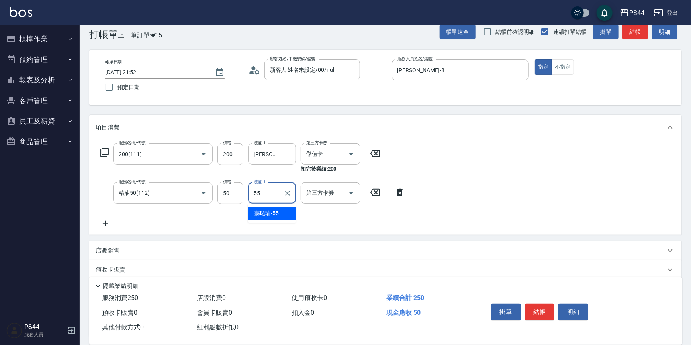
type input "[PERSON_NAME]-55"
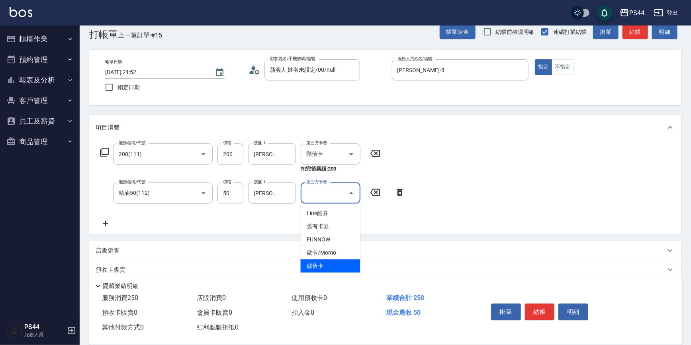
type input "儲值卡"
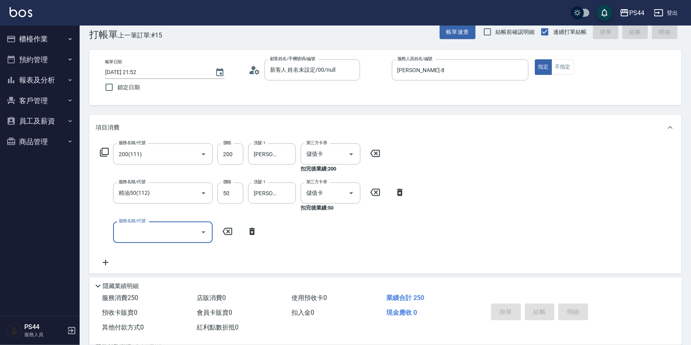
type input "[DATE] 21:53"
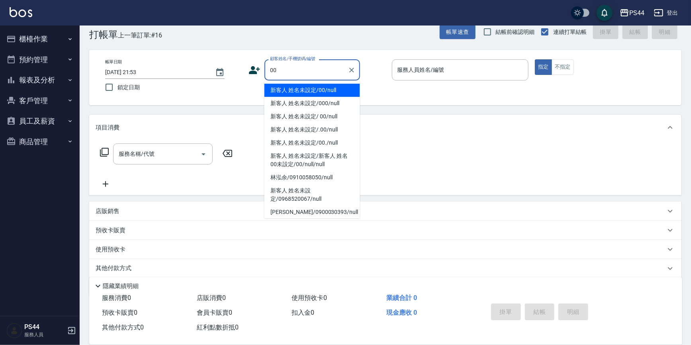
type input "新客人 姓名未設定/00/null"
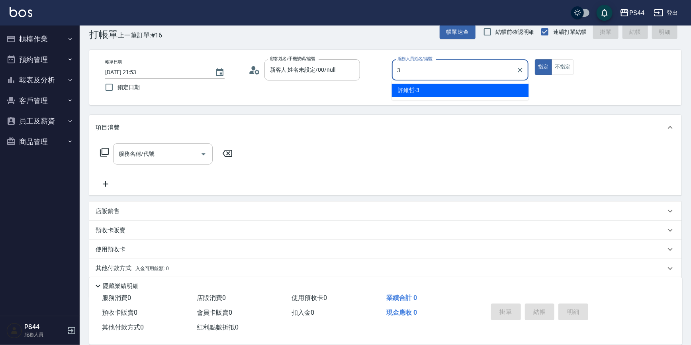
type input "[PERSON_NAME]-3"
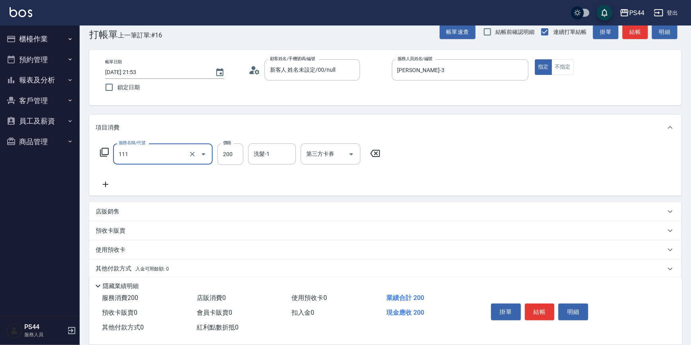
type input "200(111)"
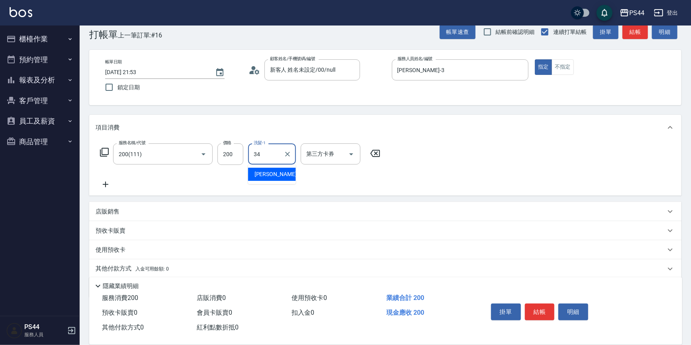
type input "[PERSON_NAME]月-34"
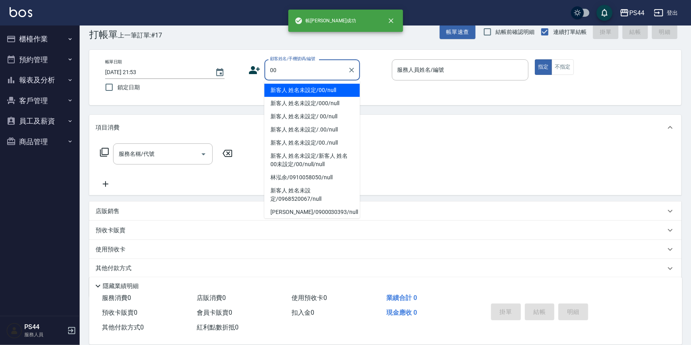
type input "新客人 姓名未設定/00/null"
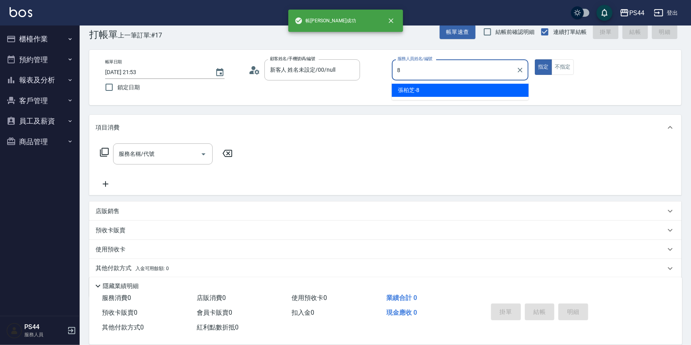
type input "[PERSON_NAME]-8"
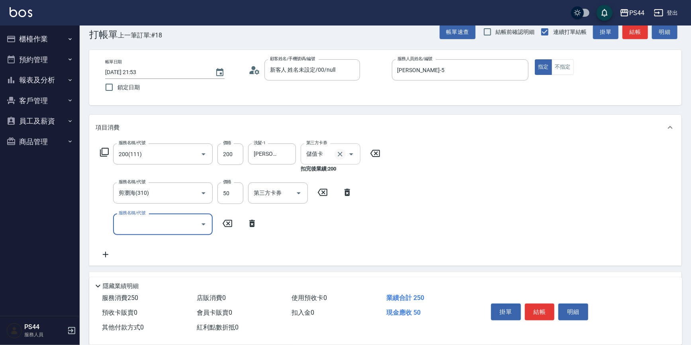
click at [339, 153] on icon "Clear" at bounding box center [340, 154] width 5 height 5
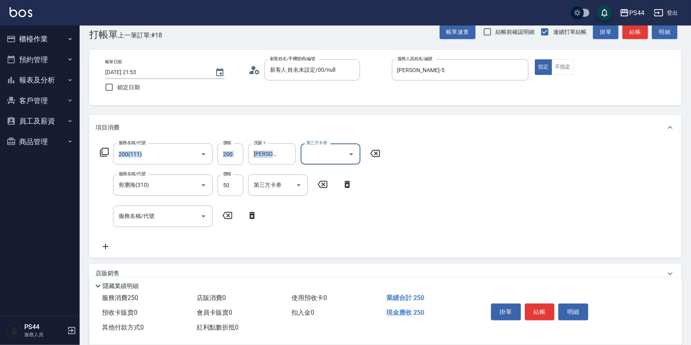
click at [414, 139] on div "項目消費 服務名稱/代號 200(111) 服務名稱/代號 價格 200 價格 洗髮-1 [PERSON_NAME]月-34 洗髮-1 第三方卡券 第三方卡券…" at bounding box center [385, 186] width 592 height 143
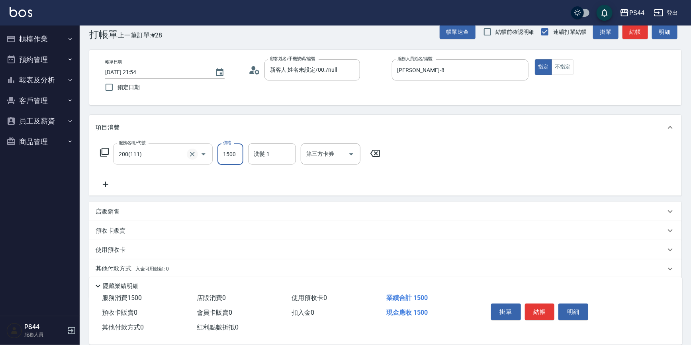
drag, startPoint x: 189, startPoint y: 147, endPoint x: 194, endPoint y: 152, distance: 7.3
click at [189, 146] on div at bounding box center [198, 153] width 22 height 21
click at [194, 152] on icon "Clear" at bounding box center [192, 154] width 8 height 8
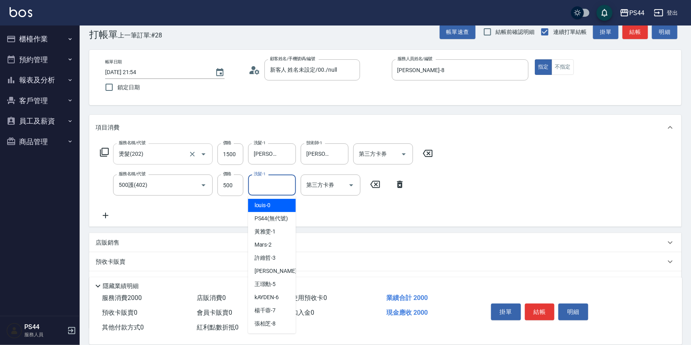
click at [290, 189] on input "洗髮-1" at bounding box center [272, 185] width 41 height 14
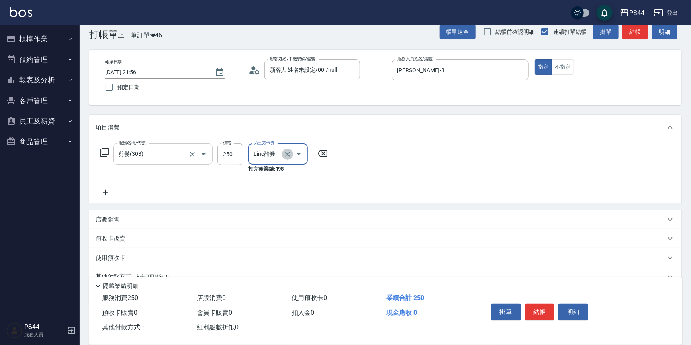
click at [290, 153] on icon "Clear" at bounding box center [288, 154] width 8 height 8
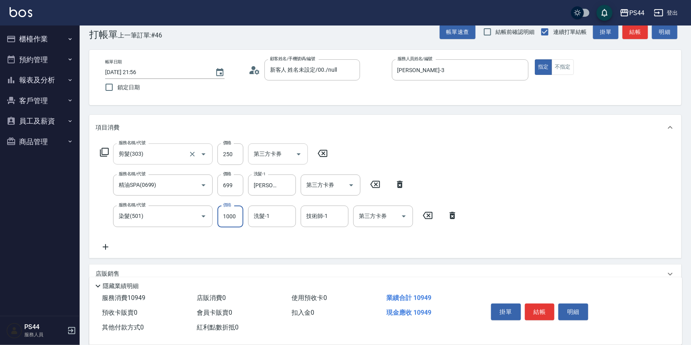
scroll to position [0, 0]
click at [286, 215] on icon "Clear" at bounding box center [288, 216] width 8 height 8
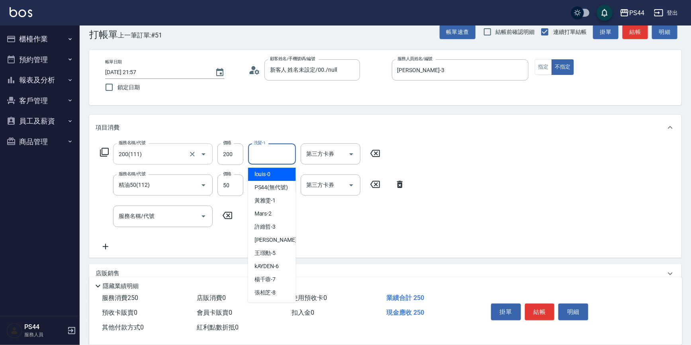
click at [281, 160] on input "洗髮-1" at bounding box center [272, 154] width 41 height 14
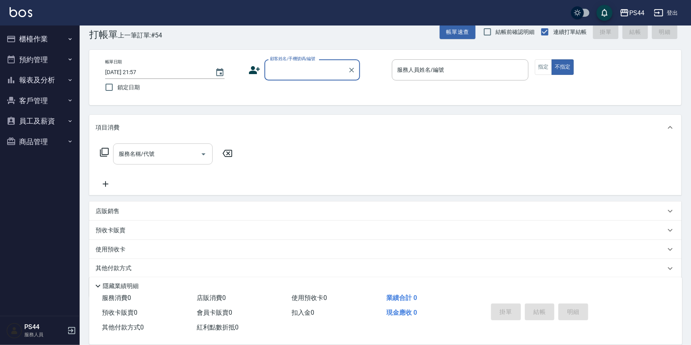
click at [58, 75] on button "報表及分析" at bounding box center [39, 80] width 73 height 21
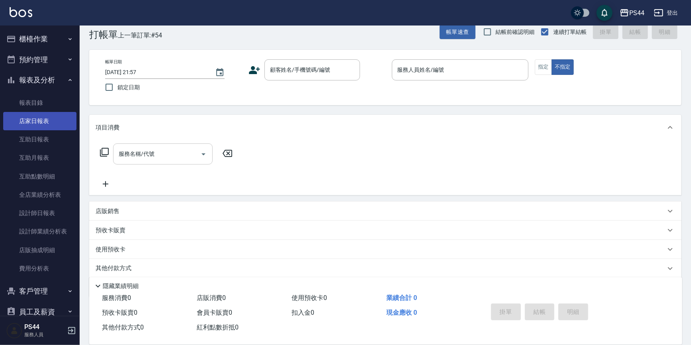
click at [54, 120] on link "店家日報表" at bounding box center [39, 121] width 73 height 18
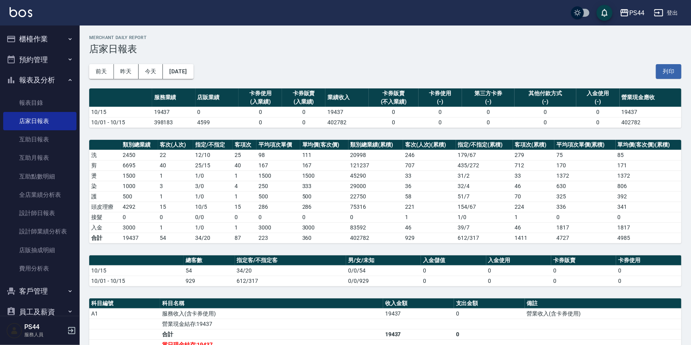
scroll to position [29, 0]
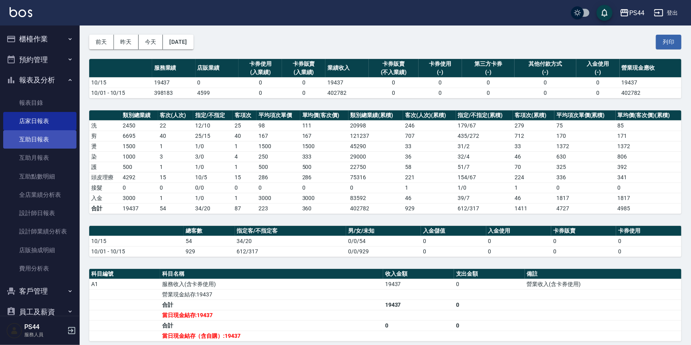
click at [45, 147] on link "互助日報表" at bounding box center [39, 139] width 73 height 18
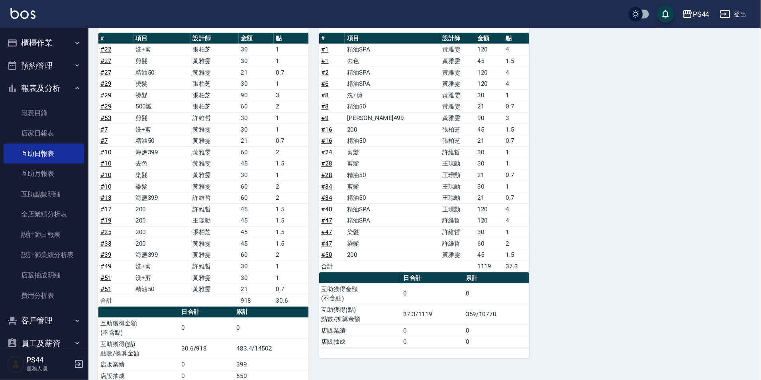
scroll to position [442, 0]
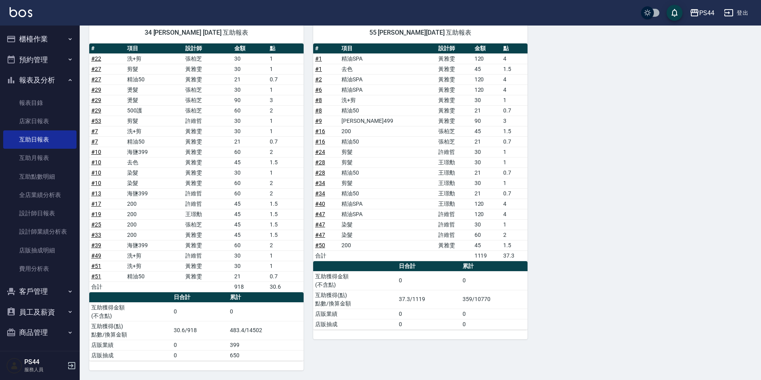
drag, startPoint x: 694, startPoint y: 0, endPoint x: 602, endPoint y: 314, distance: 326.8
click at [593, 316] on div "1 [PERSON_NAME][DATE] 互助報表 # 項目 設計師 金額 點 # 7 髮蠟 350x1 合計 0 0 日合計 累計 互助獲得金額 (不含點…" at bounding box center [416, 18] width 672 height 704
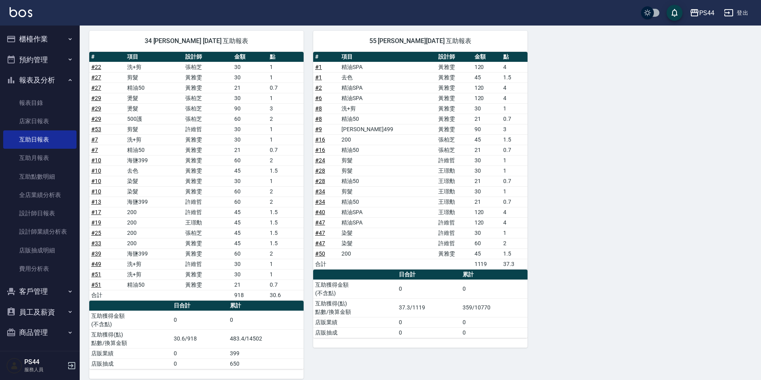
scroll to position [433, 0]
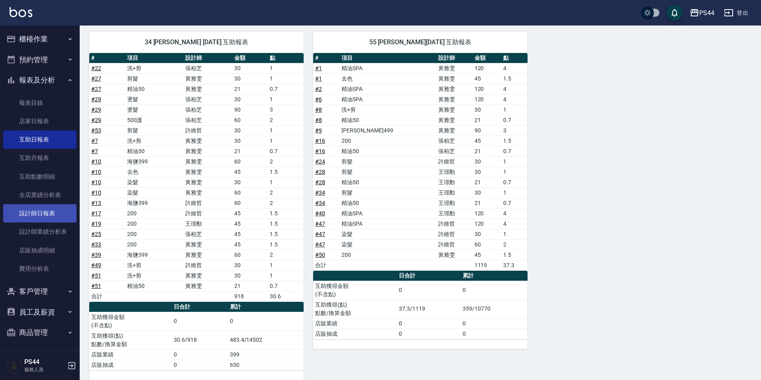
click at [59, 212] on link "設計師日報表" at bounding box center [39, 213] width 73 height 18
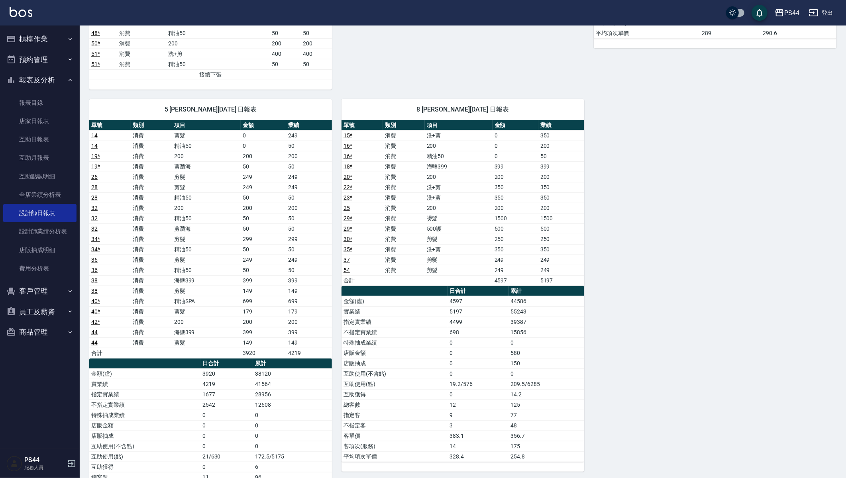
scroll to position [512, 0]
